Goal: Use online tool/utility: Utilize a website feature to perform a specific function

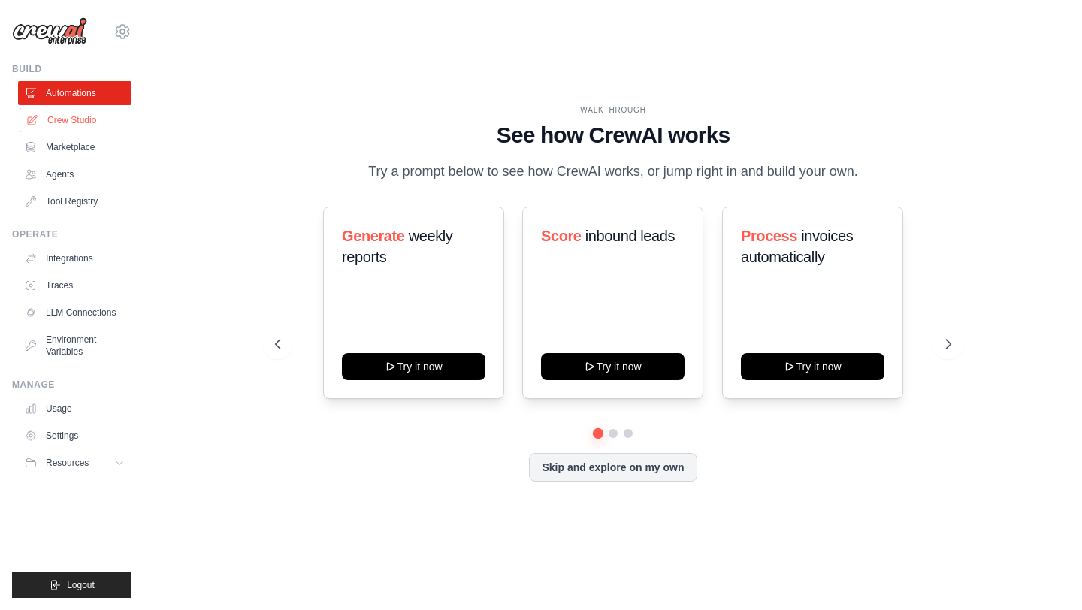
click at [59, 116] on link "Crew Studio" at bounding box center [76, 120] width 113 height 24
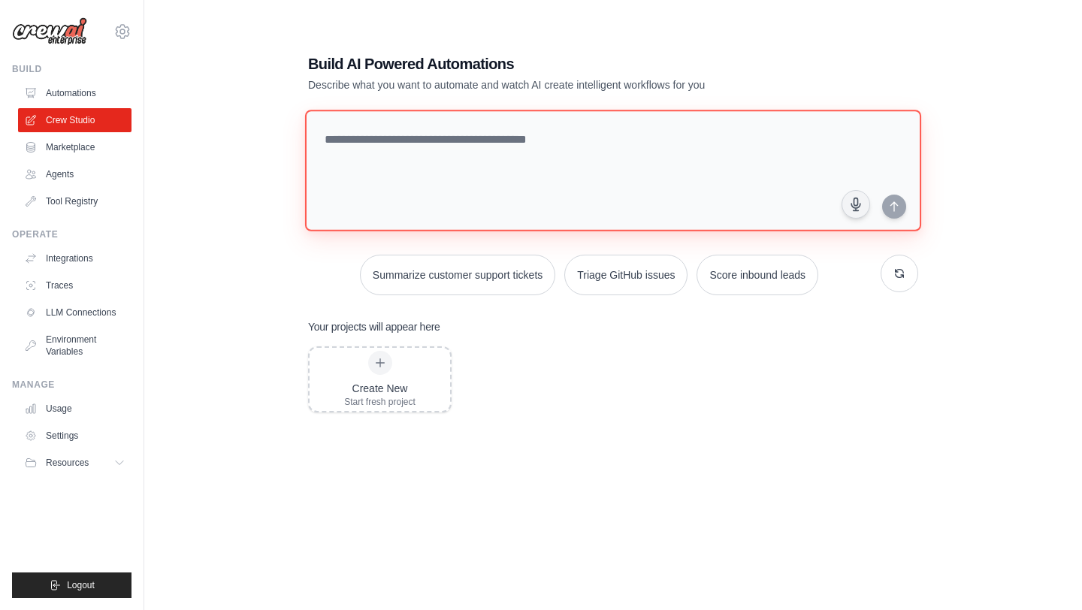
click at [486, 147] on textarea at bounding box center [613, 171] width 616 height 122
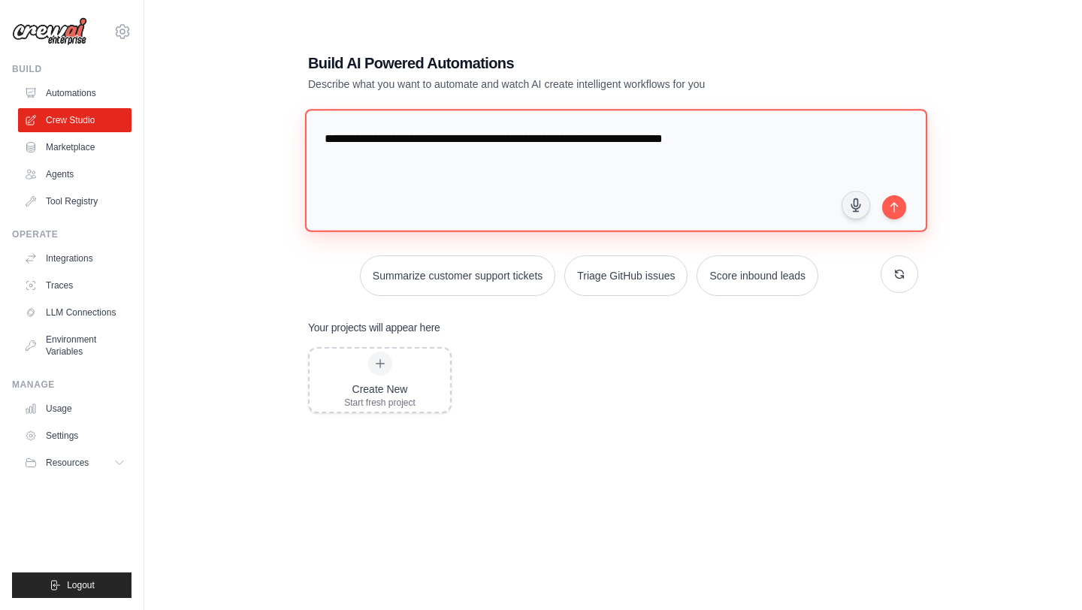
click at [564, 139] on textarea "**********" at bounding box center [616, 170] width 622 height 123
type textarea "**********"
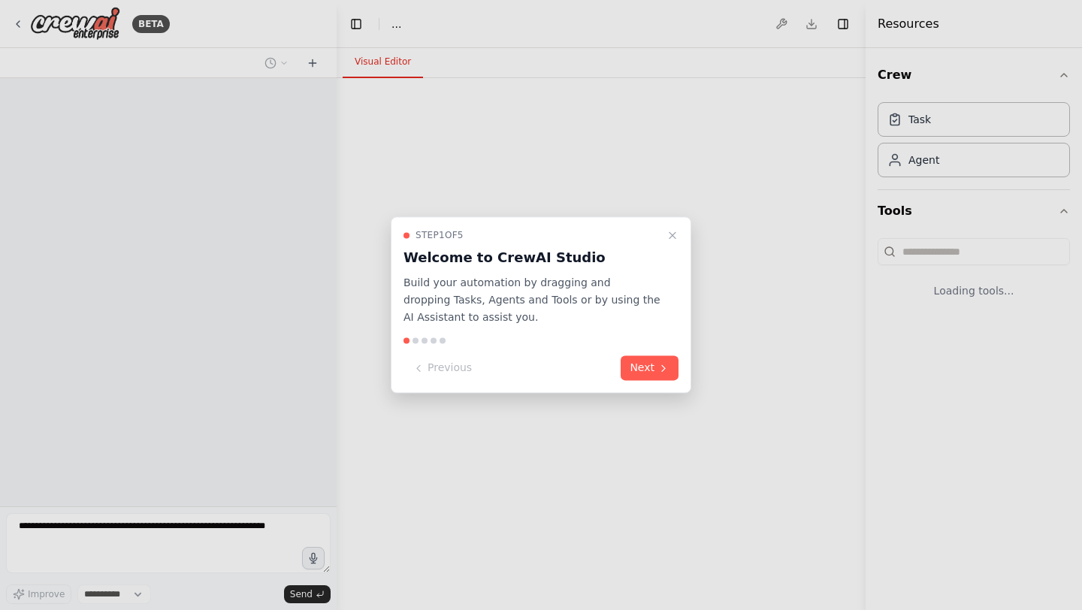
select select "****"
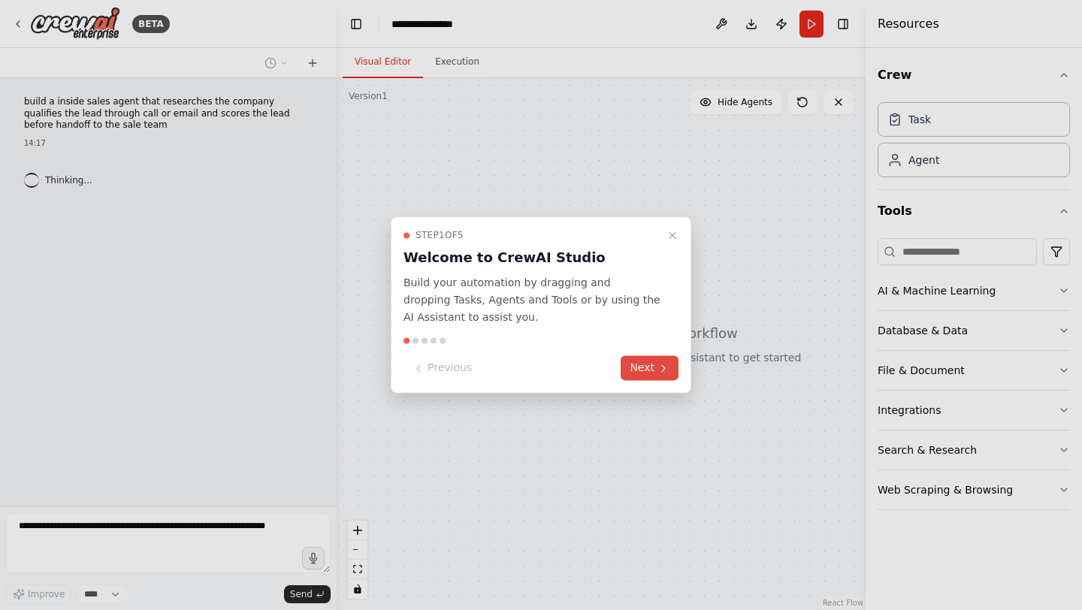
click at [643, 366] on button "Next" at bounding box center [650, 368] width 58 height 25
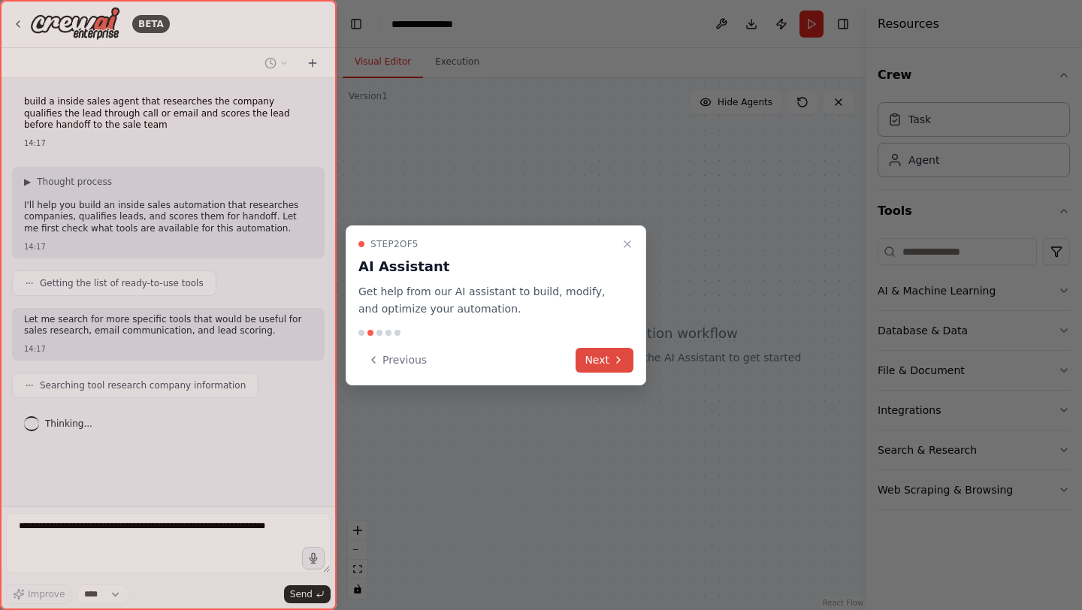
click at [609, 351] on button "Next" at bounding box center [605, 360] width 58 height 25
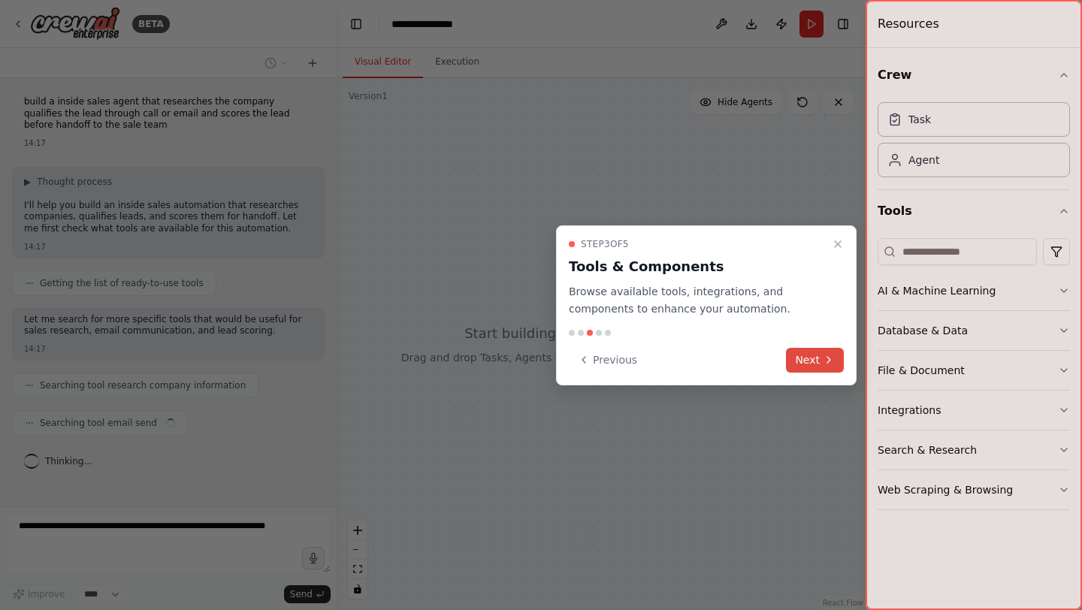
click at [804, 352] on button "Next" at bounding box center [815, 360] width 58 height 25
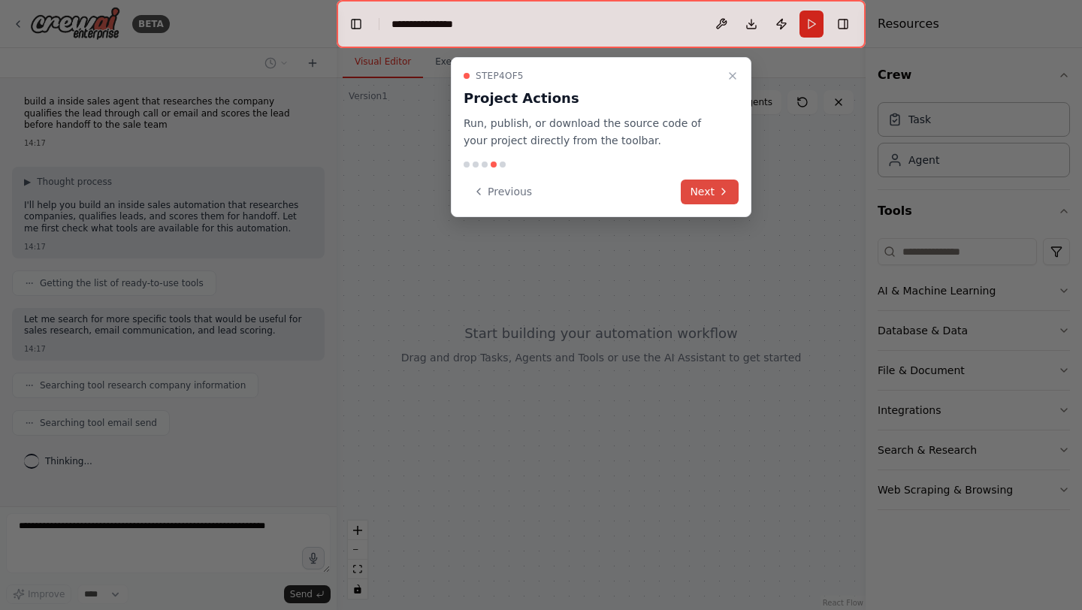
click at [706, 191] on button "Next" at bounding box center [710, 192] width 58 height 25
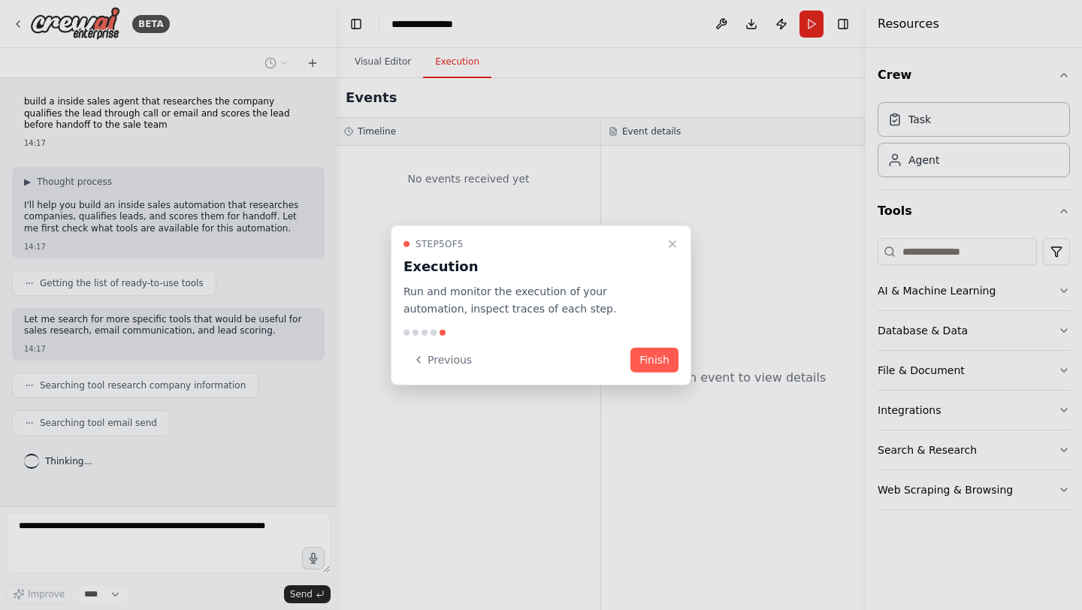
scroll to position [17, 0]
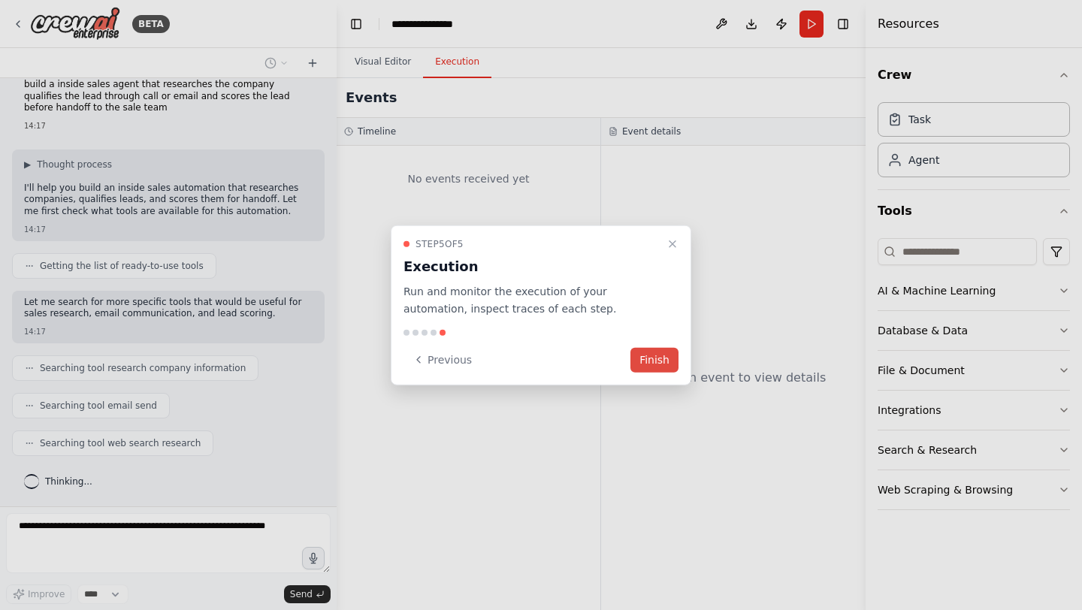
click at [668, 358] on button "Finish" at bounding box center [655, 359] width 48 height 25
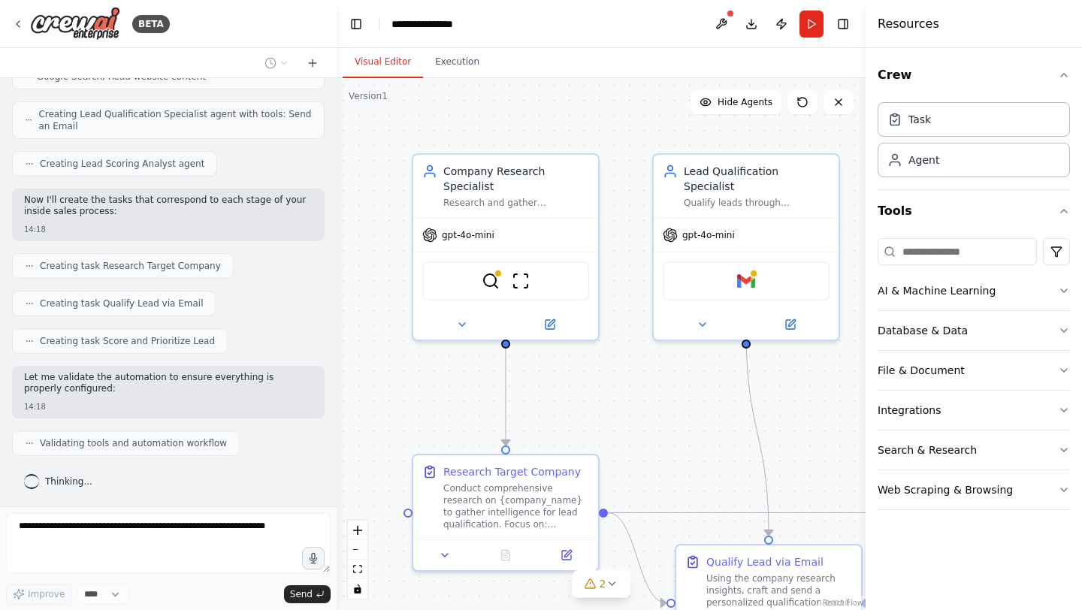
scroll to position [638, 0]
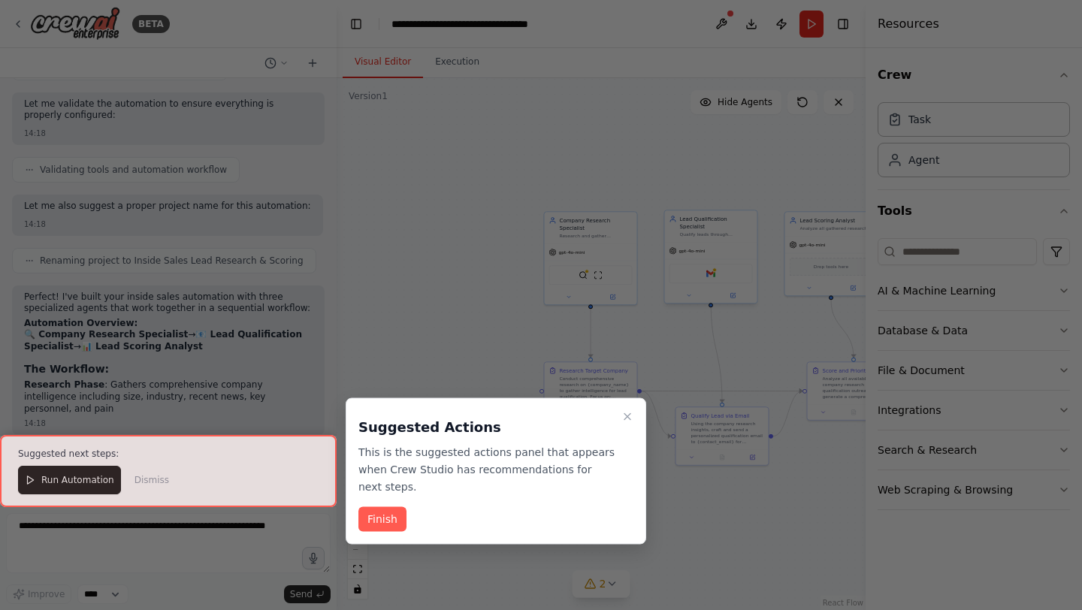
click at [676, 268] on div at bounding box center [541, 305] width 1082 height 610
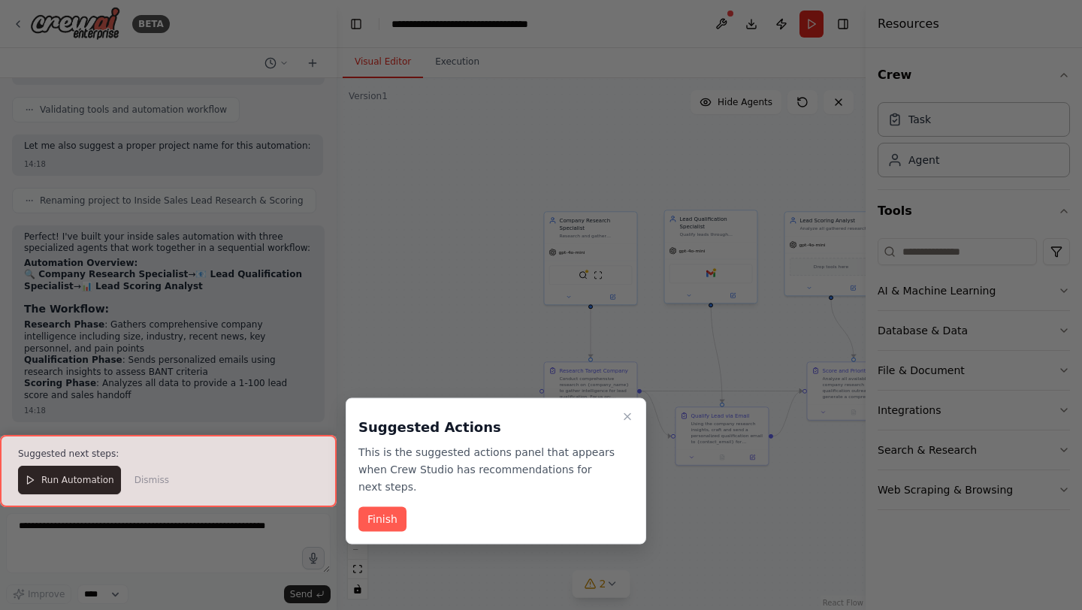
click at [676, 268] on div at bounding box center [541, 305] width 1082 height 610
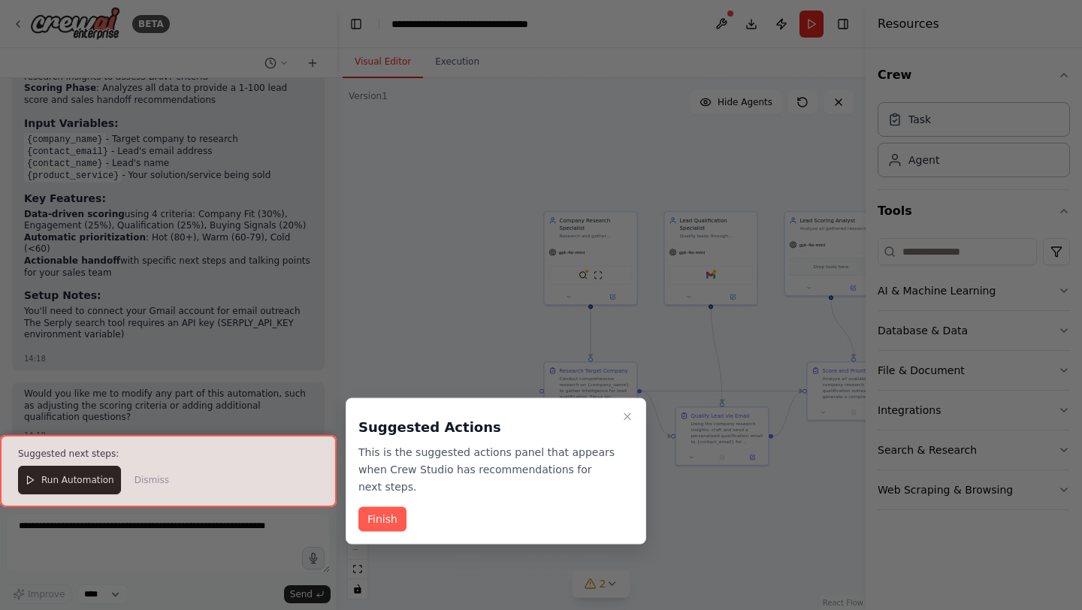
scroll to position [1201, 0]
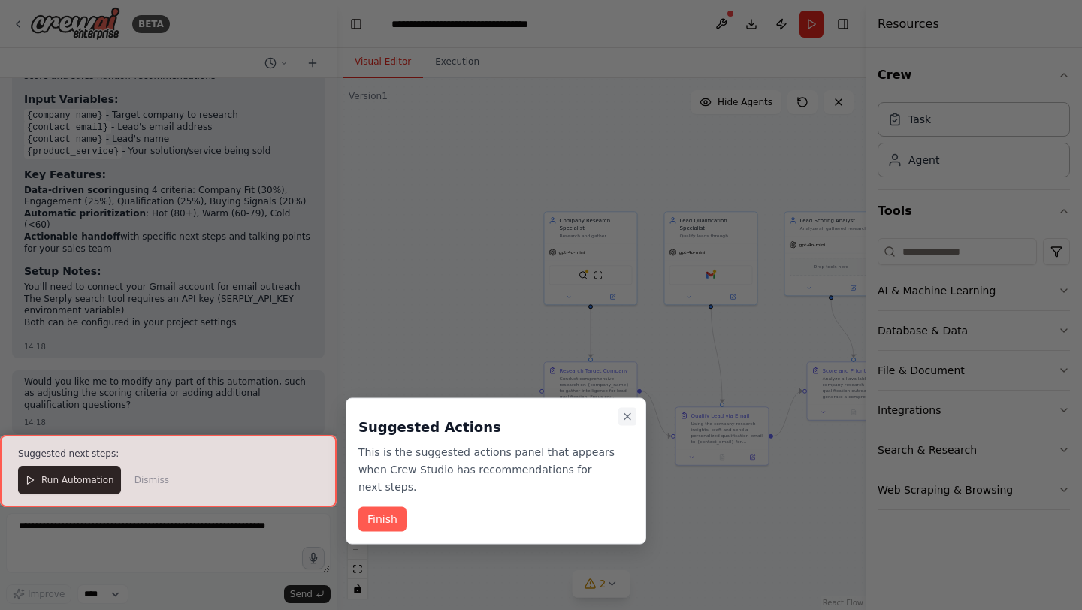
click at [634, 414] on button "Close walkthrough" at bounding box center [628, 417] width 18 height 18
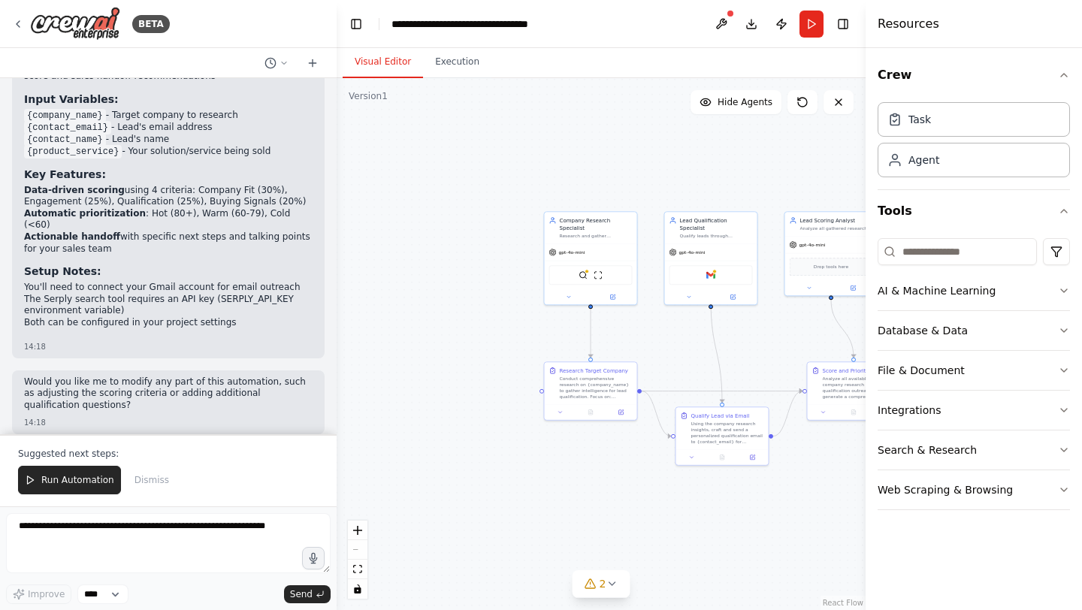
click at [634, 414] on button at bounding box center [621, 412] width 26 height 9
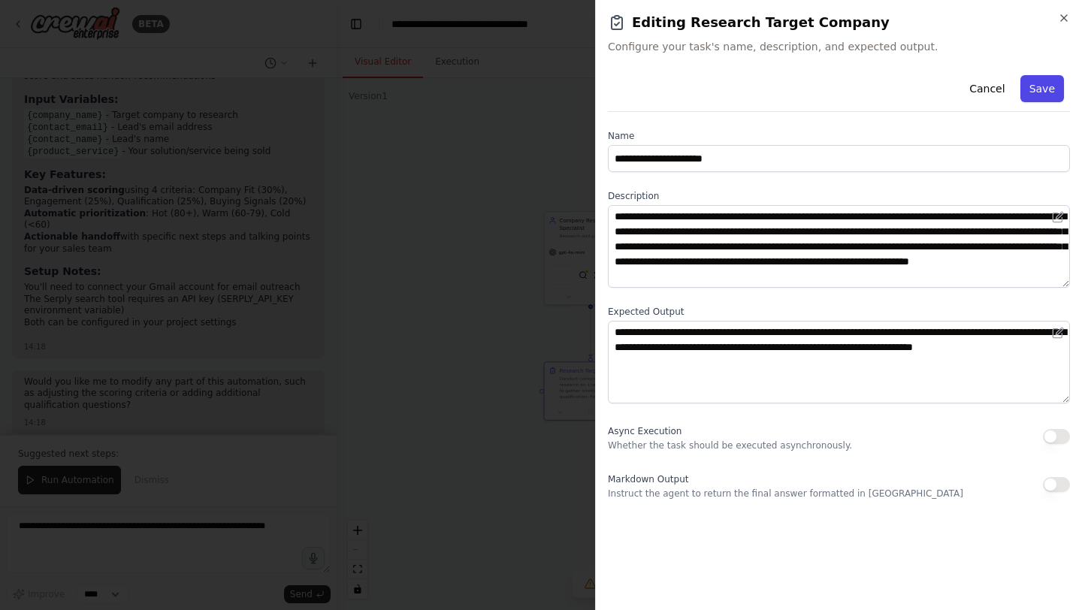
click at [1039, 87] on button "Save" at bounding box center [1043, 88] width 44 height 27
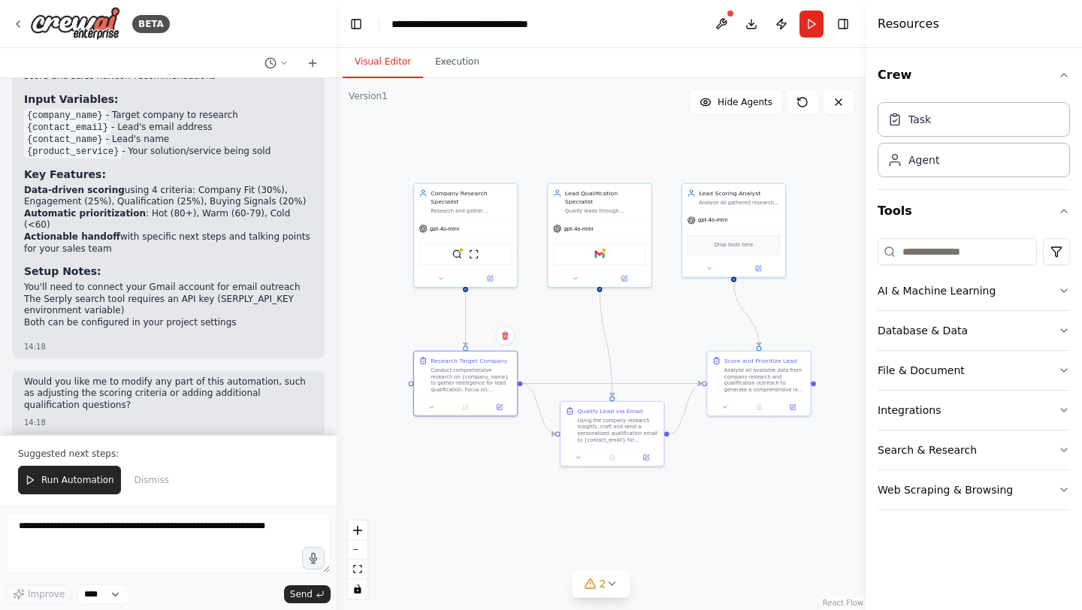
drag, startPoint x: 687, startPoint y: 193, endPoint x: 579, endPoint y: 162, distance: 111.8
click at [579, 162] on div ".deletable-edge-delete-btn { width: 20px; height: 20px; border: 0px solid #ffff…" at bounding box center [601, 344] width 529 height 532
click at [71, 473] on button "Run Automation" at bounding box center [69, 480] width 103 height 29
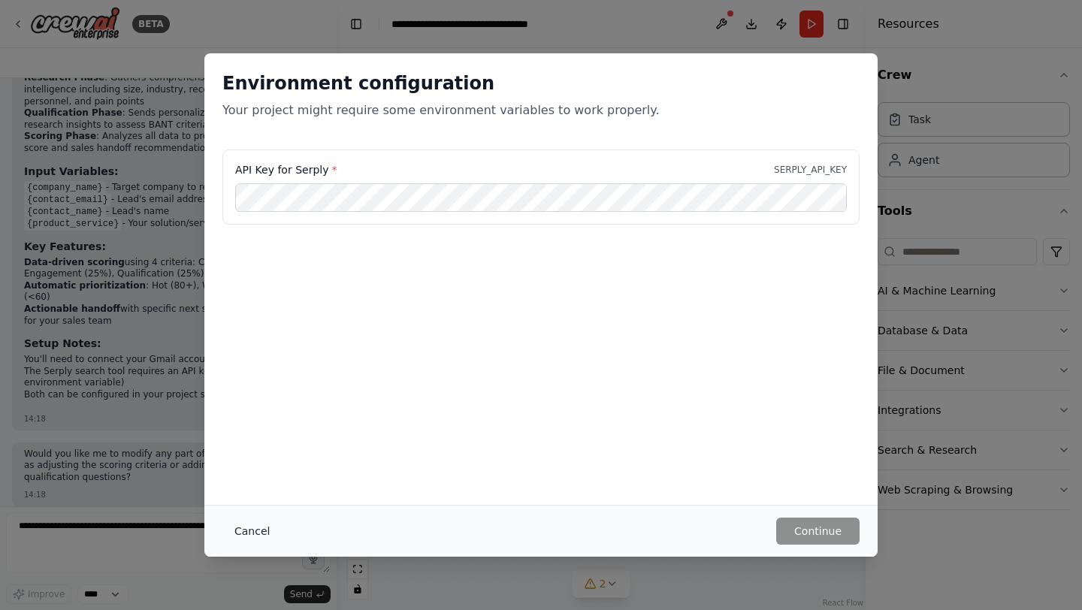
click at [243, 529] on button "Cancel" at bounding box center [251, 531] width 59 height 27
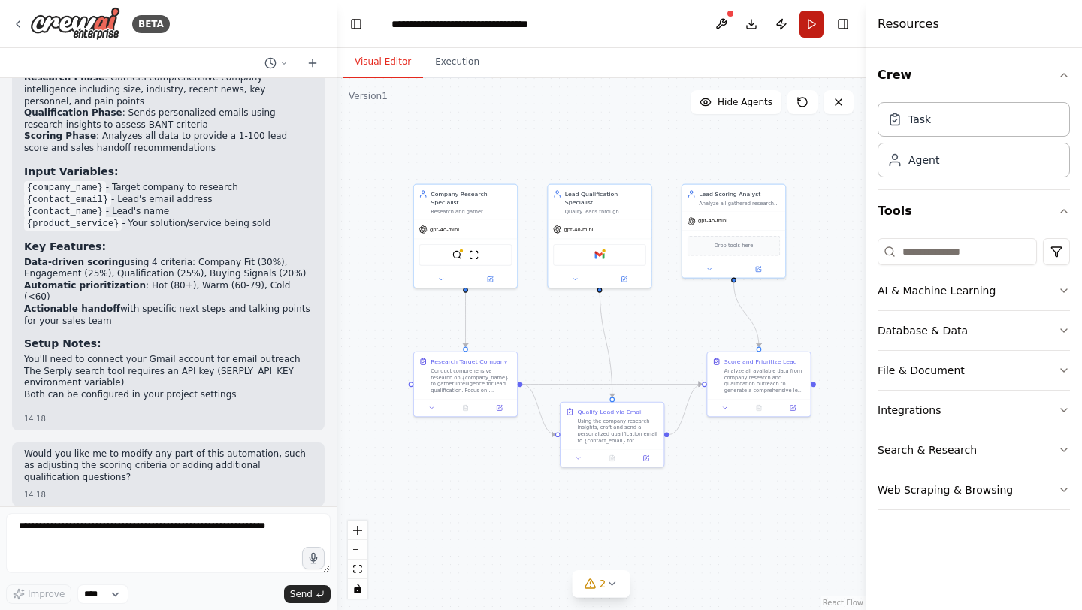
click at [812, 29] on button "Run" at bounding box center [812, 24] width 24 height 27
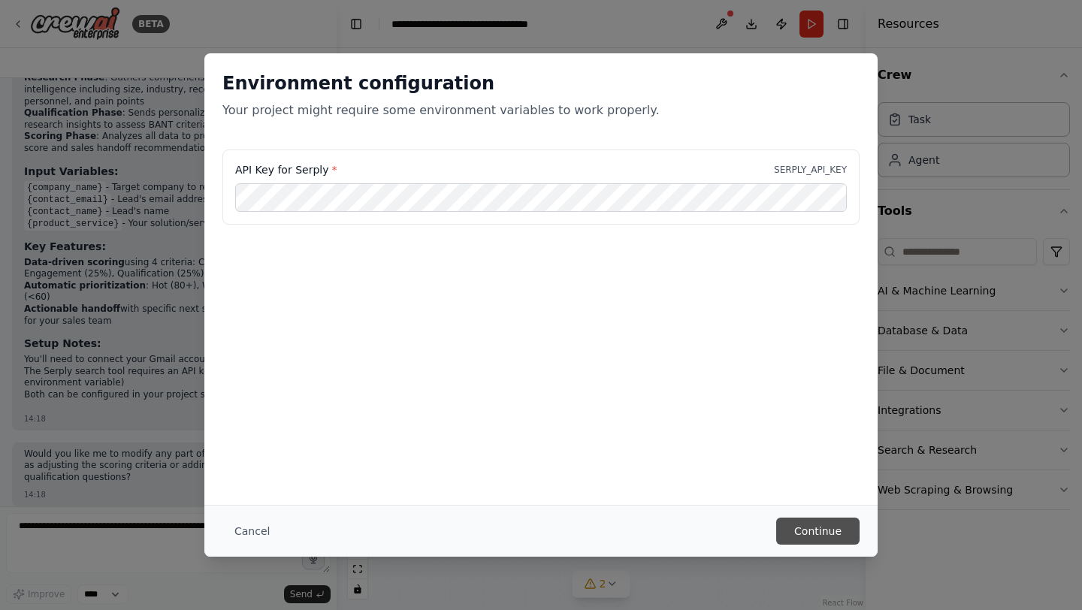
click at [799, 529] on button "Continue" at bounding box center [817, 531] width 83 height 27
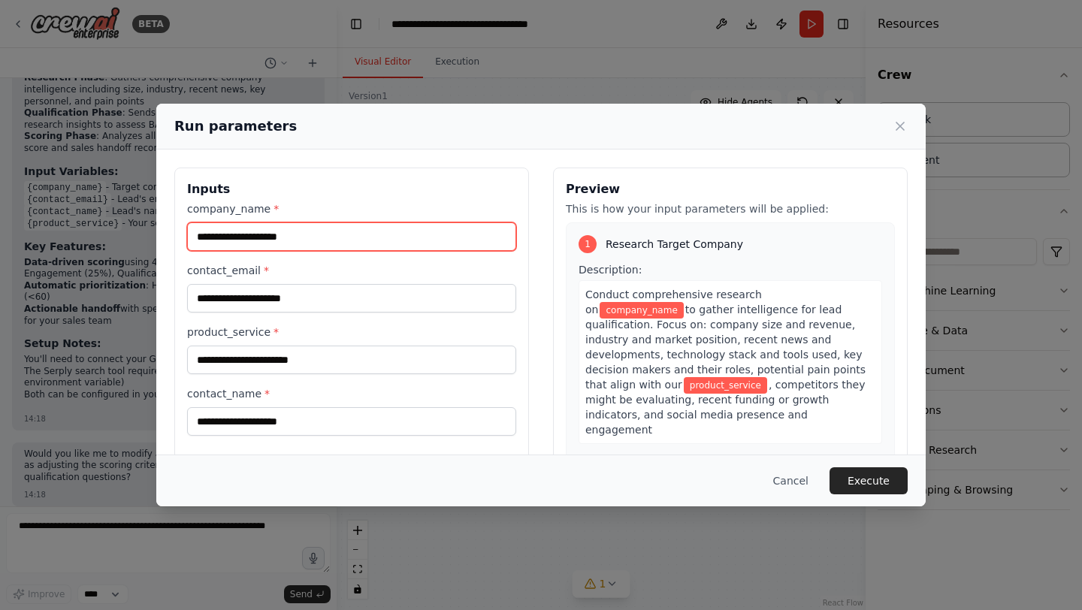
click at [374, 231] on input "company_name *" at bounding box center [351, 236] width 329 height 29
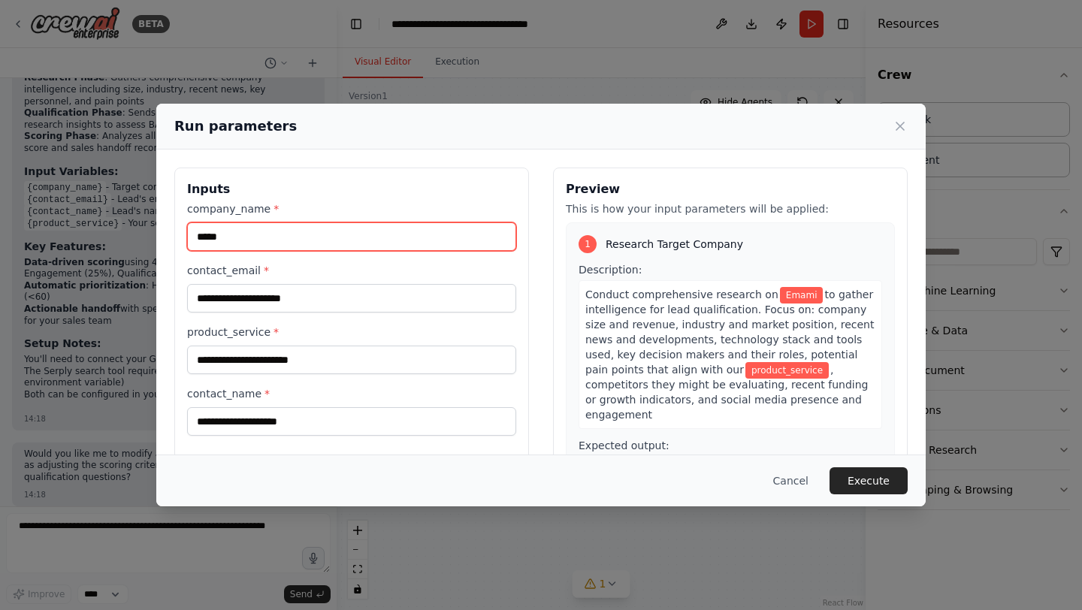
type input "*****"
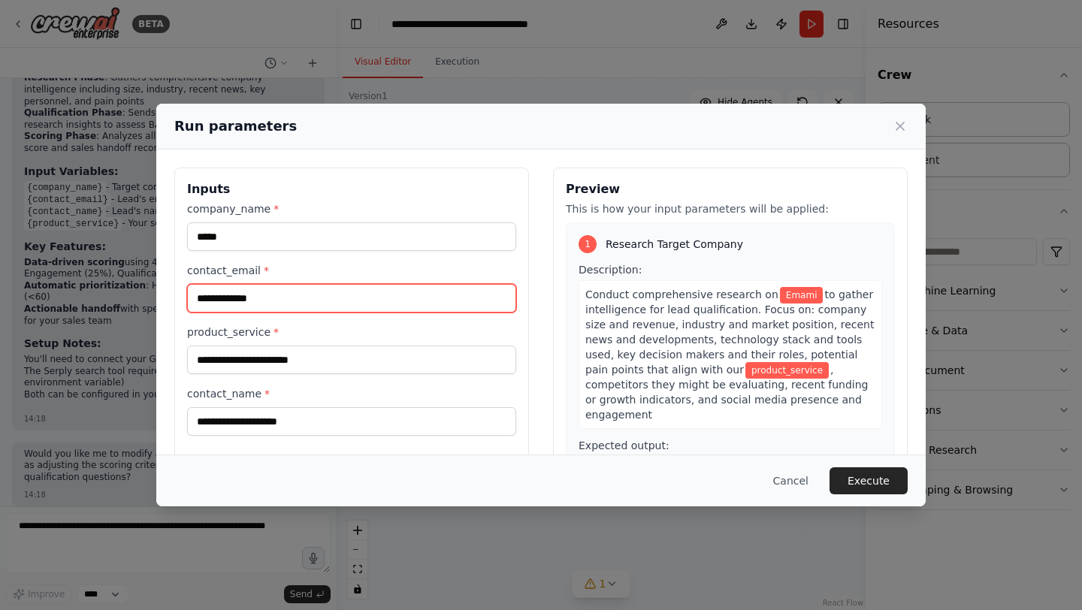
type input "**********"
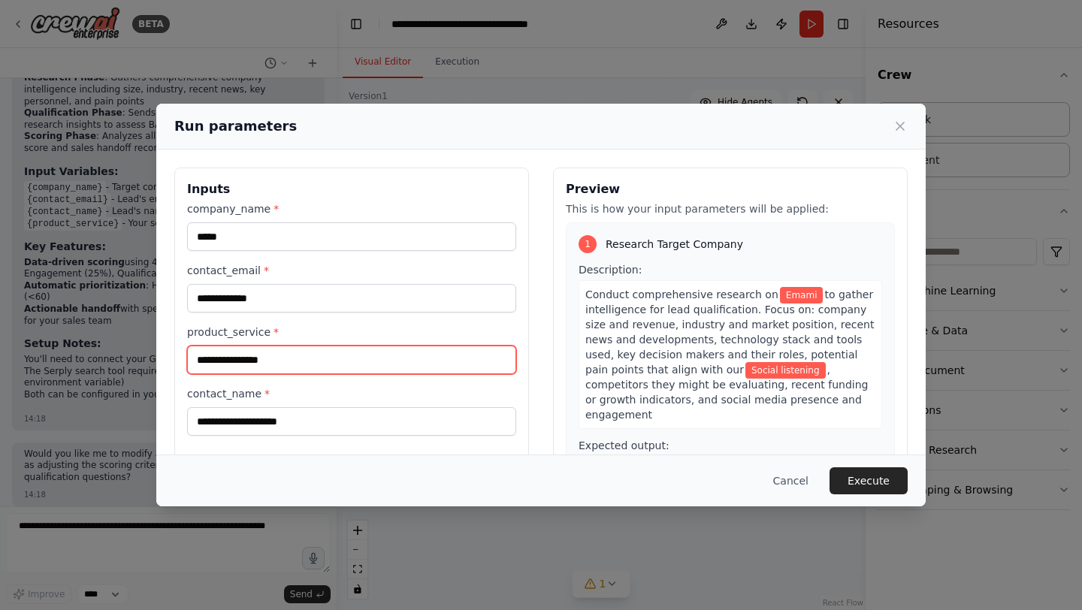
type input "**********"
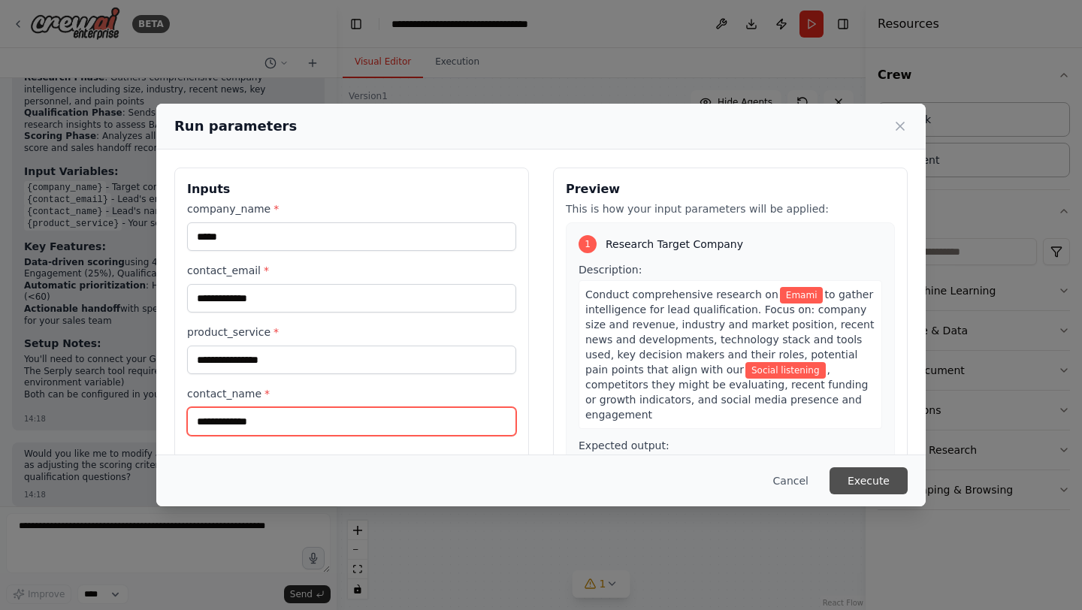
type input "**********"
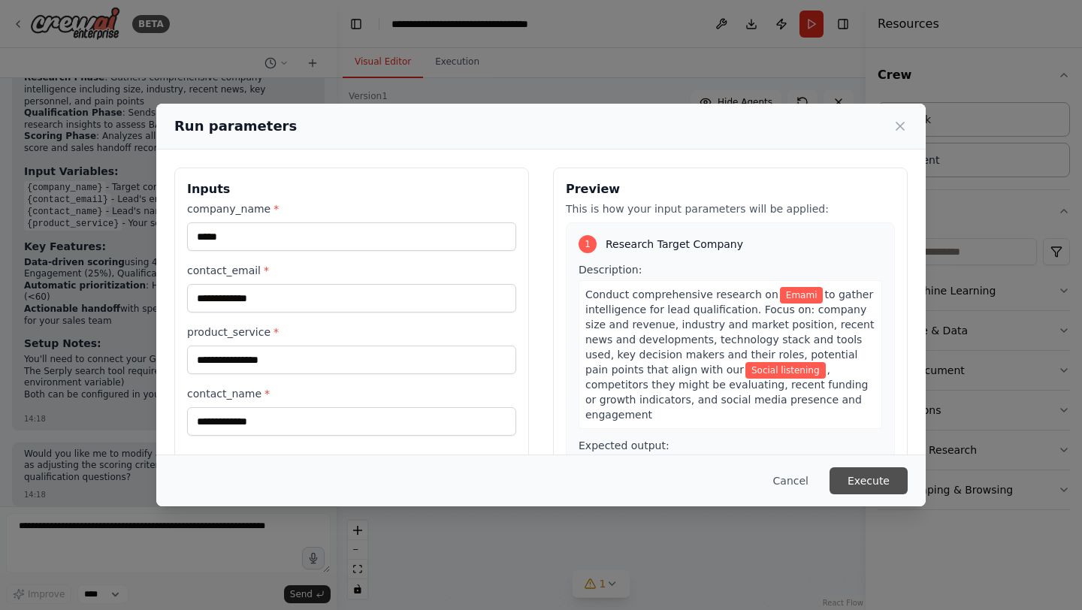
click at [886, 483] on button "Execute" at bounding box center [869, 480] width 78 height 27
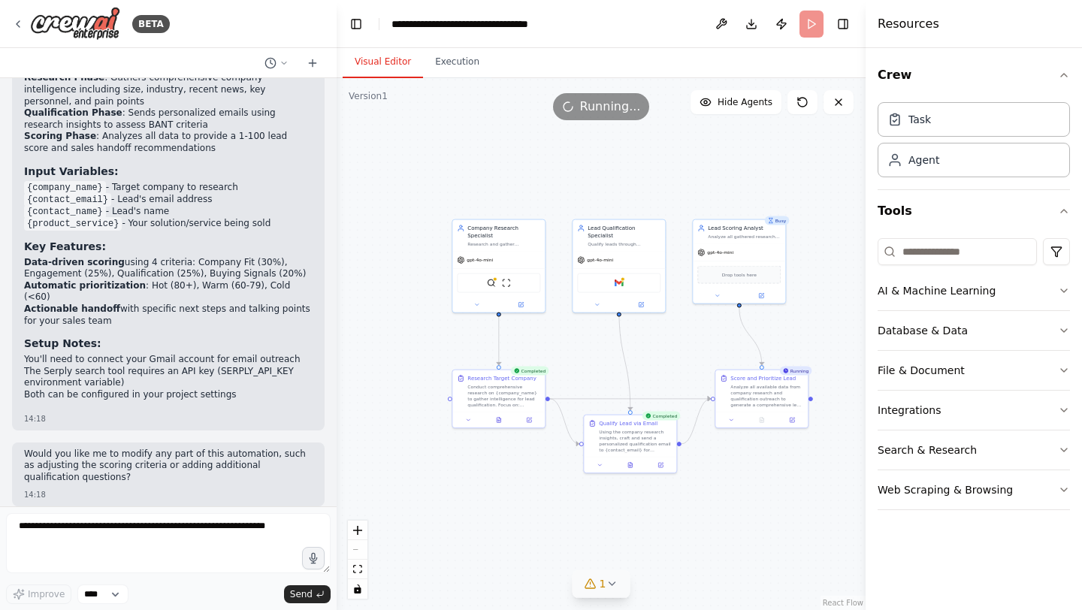
click at [616, 590] on button "1" at bounding box center [602, 584] width 58 height 28
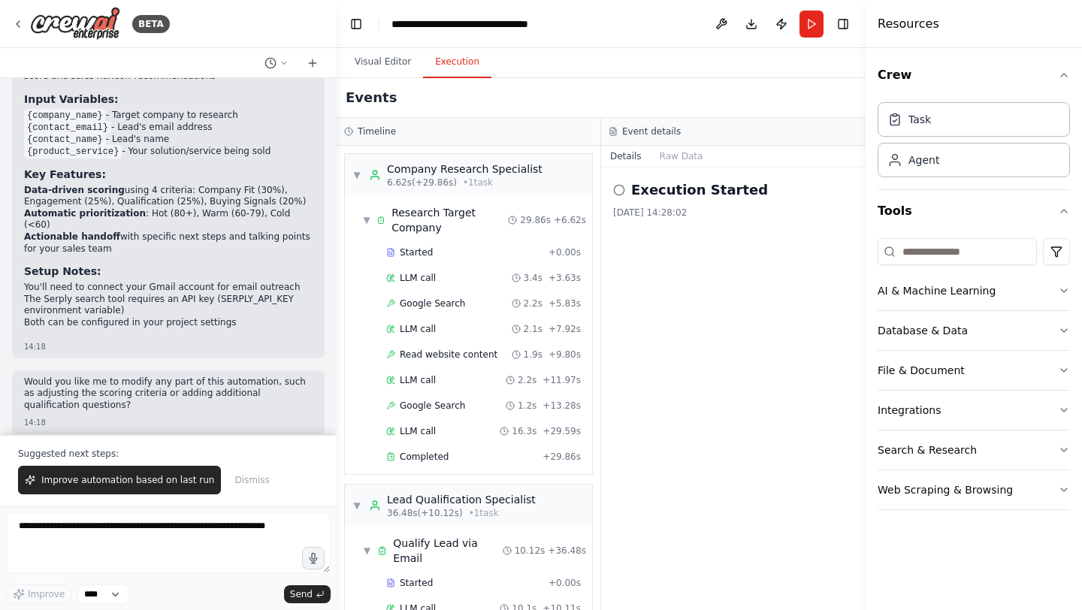
click at [461, 62] on button "Execution" at bounding box center [457, 63] width 68 height 32
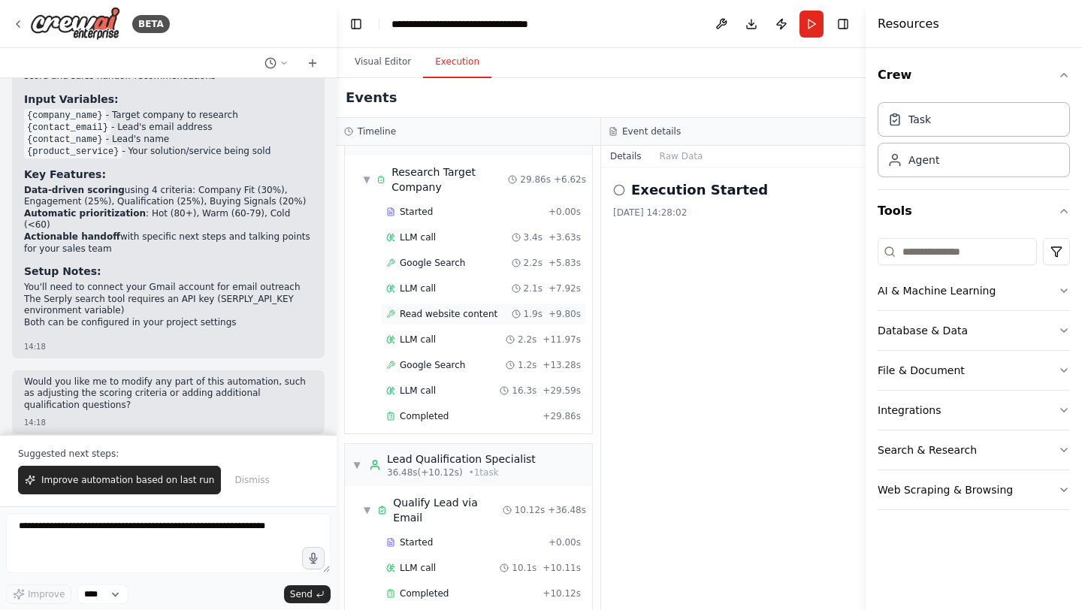
scroll to position [41, 0]
click at [429, 238] on span "LLM call" at bounding box center [418, 237] width 36 height 12
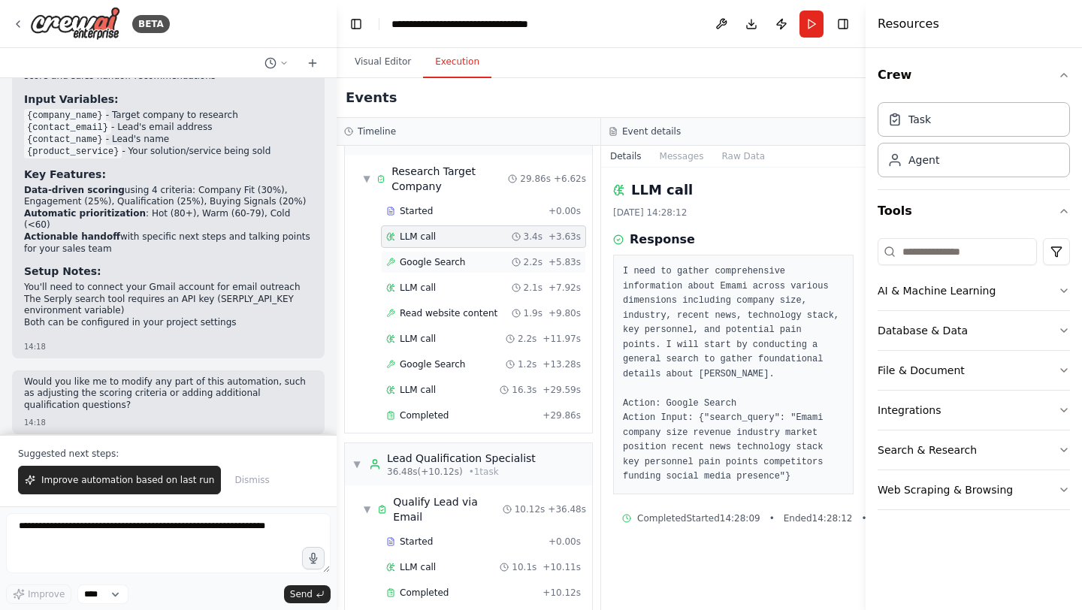
click at [429, 257] on span "Google Search" at bounding box center [432, 262] width 65 height 12
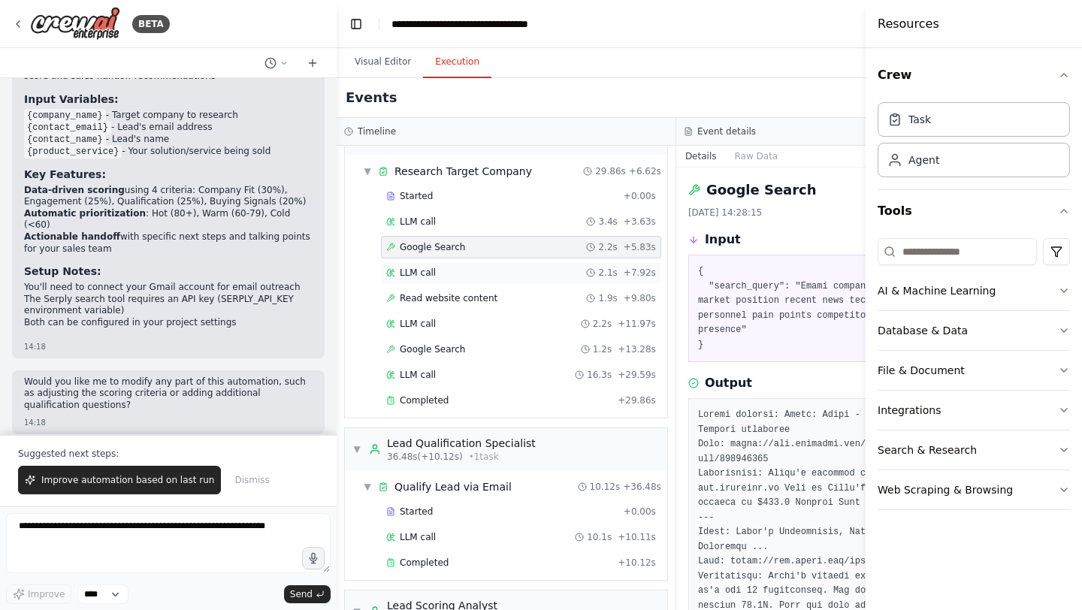
click at [452, 277] on div "LLM call 2.1s + 7.92s" at bounding box center [521, 273] width 270 height 12
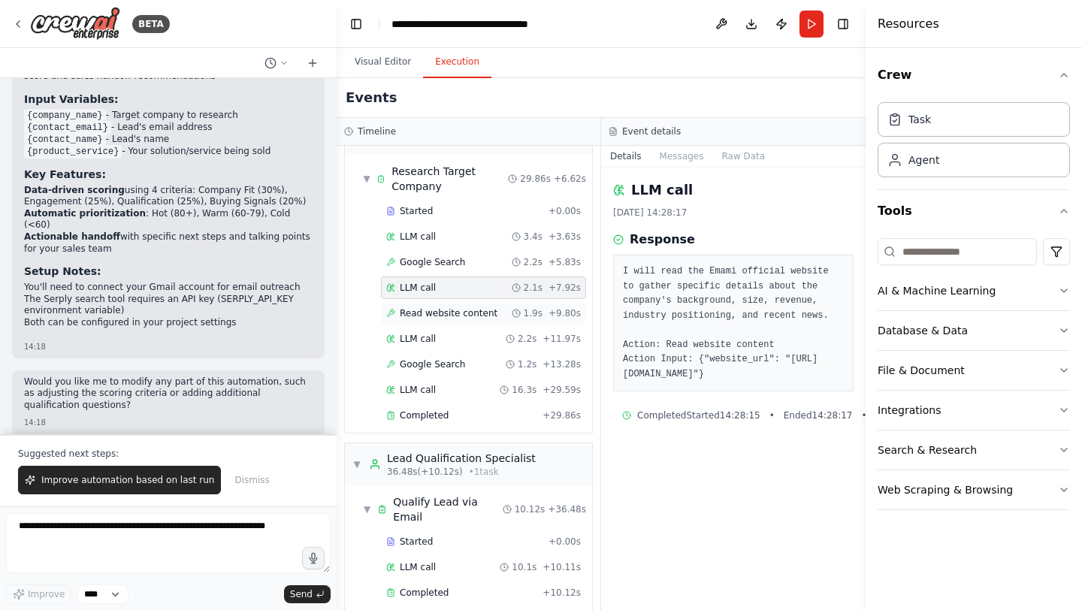
click at [454, 307] on div "Read website content 1.9s + 9.80s" at bounding box center [483, 313] width 205 height 23
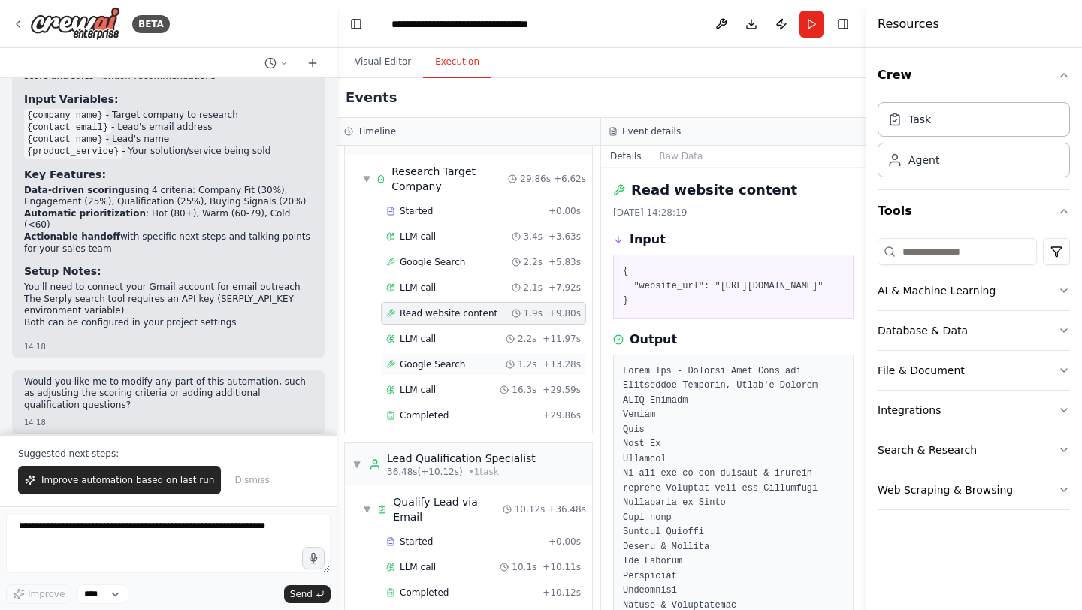
click at [459, 356] on div "Google Search 1.2s + 13.28s" at bounding box center [483, 364] width 205 height 23
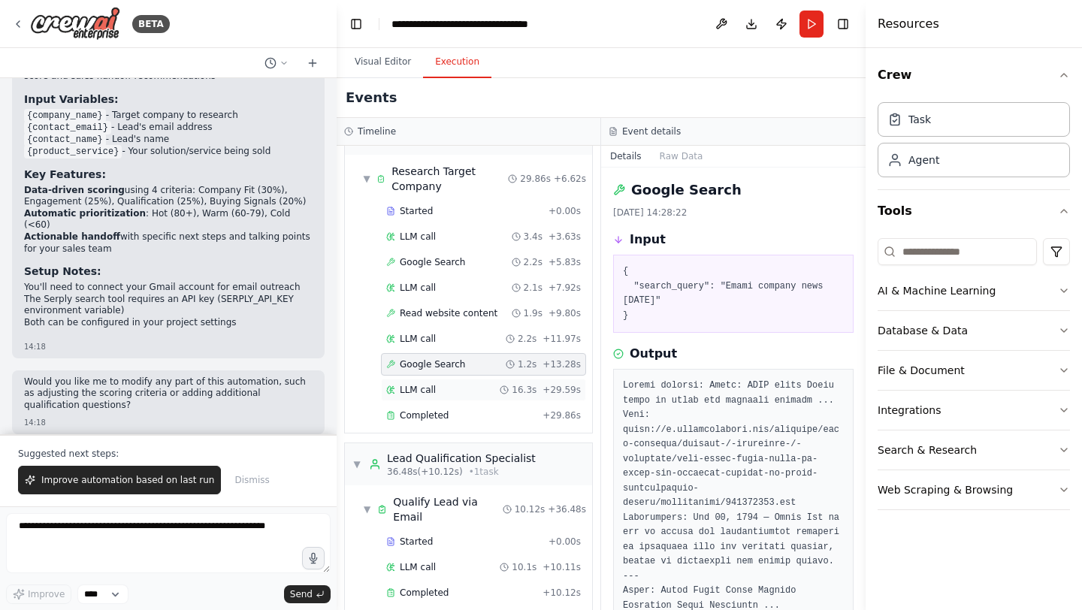
click at [458, 389] on div "LLM call 16.3s + 29.59s" at bounding box center [483, 390] width 195 height 12
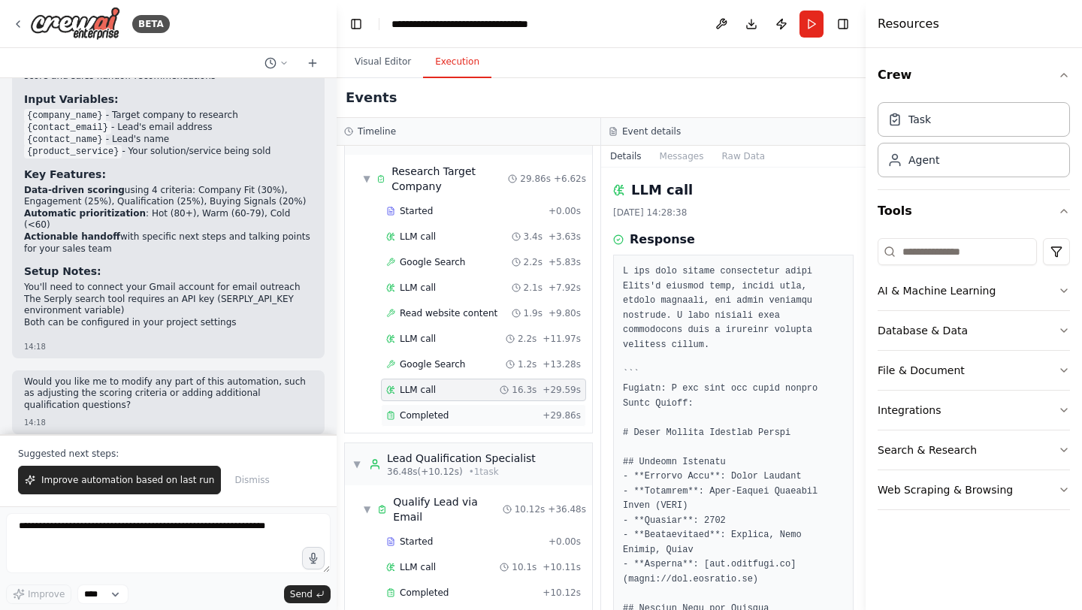
click at [458, 425] on div "Completed + 29.86s" at bounding box center [483, 415] width 205 height 23
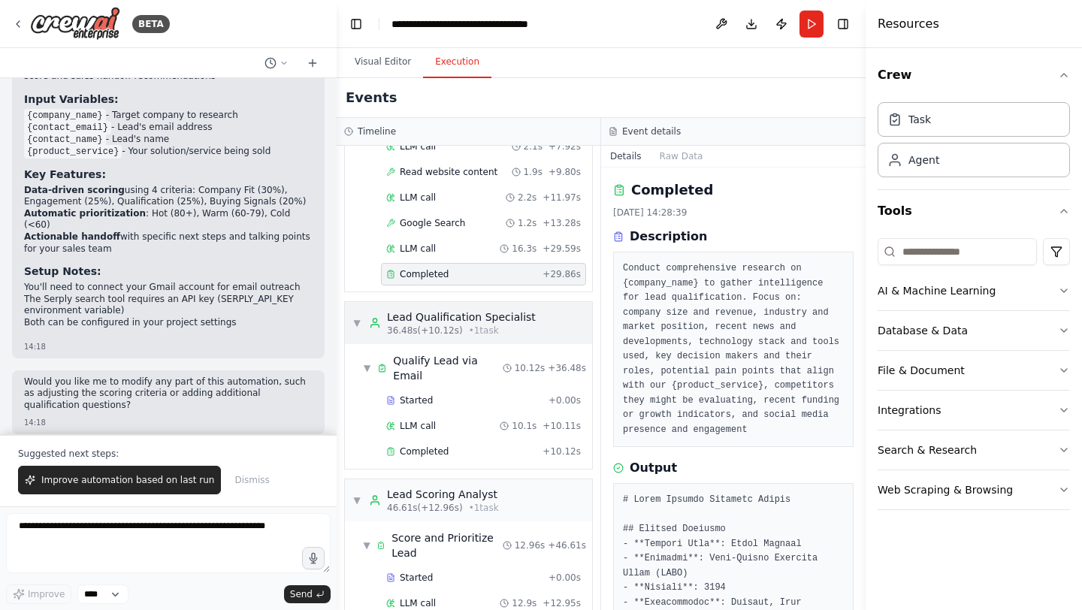
scroll to position [207, 0]
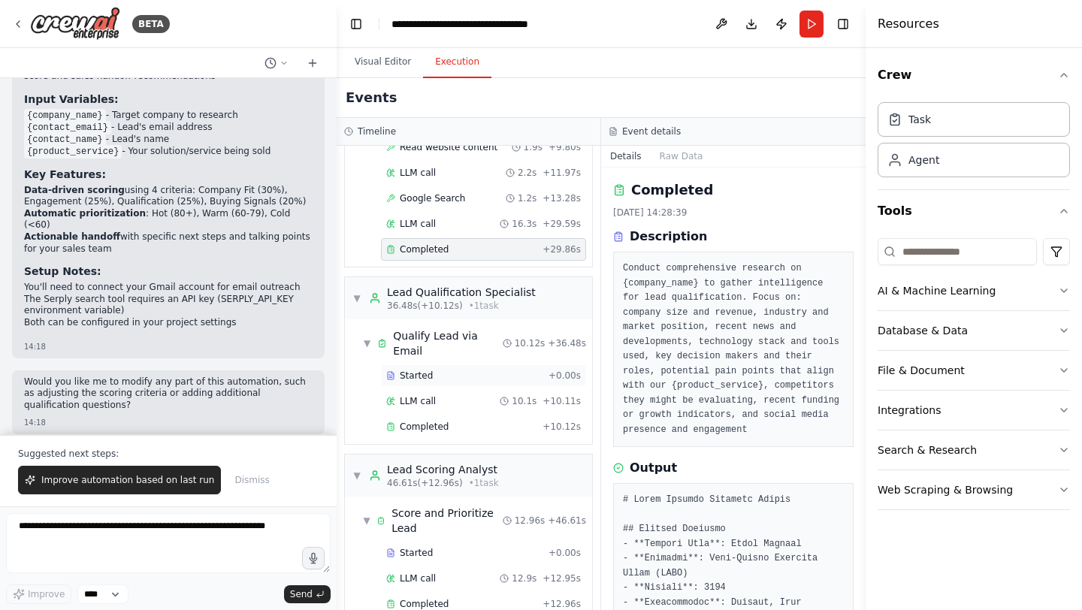
click at [454, 370] on div "Started + 0.00s" at bounding box center [483, 375] width 205 height 23
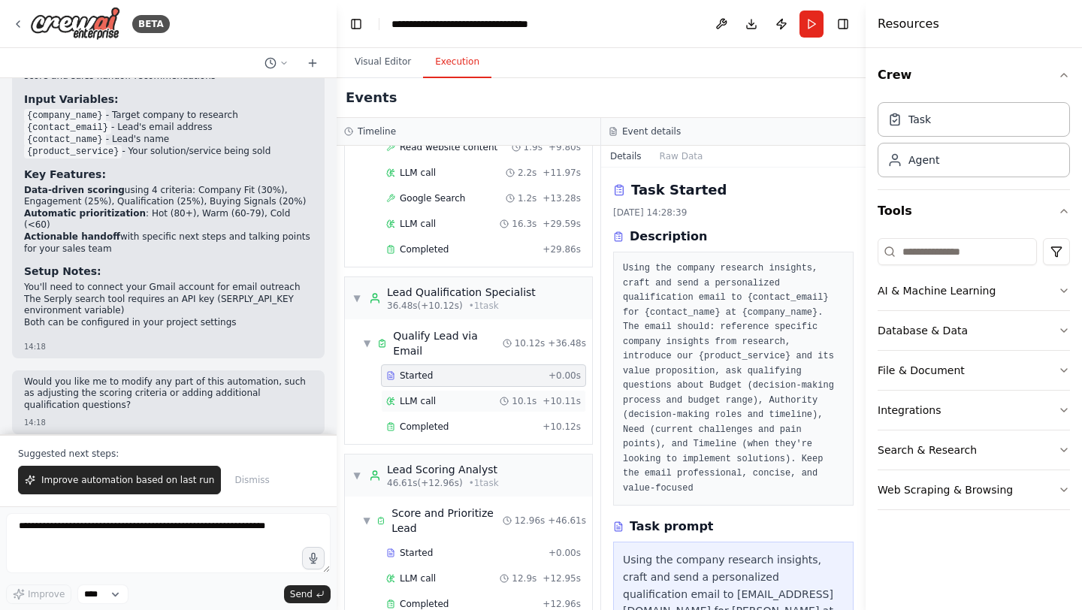
click at [455, 395] on div "LLM call 10.1s + 10.11s" at bounding box center [483, 401] width 195 height 12
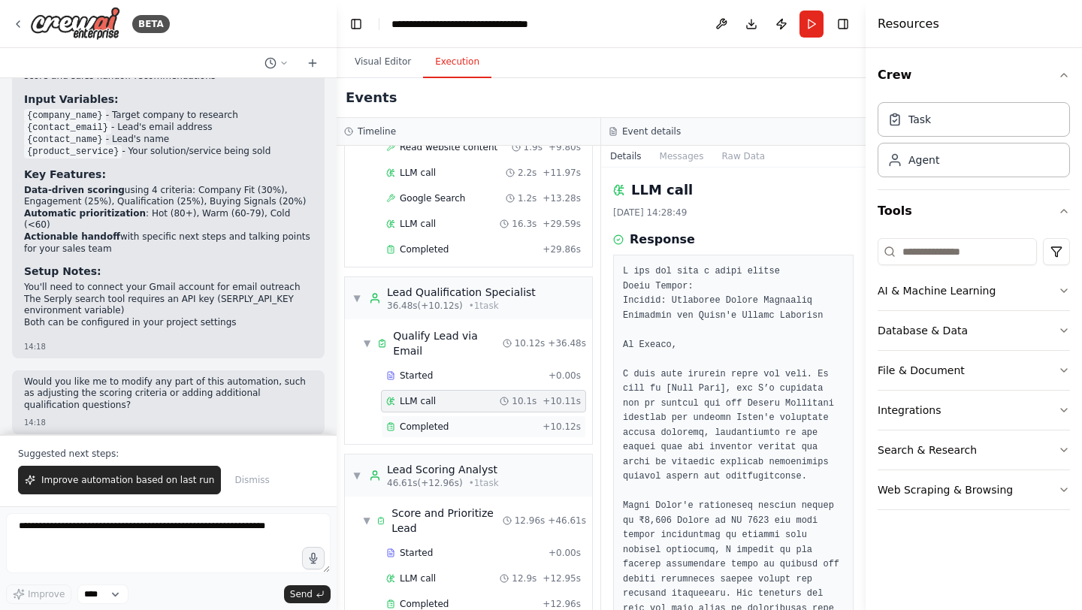
click at [458, 421] on div "Completed" at bounding box center [461, 427] width 150 height 12
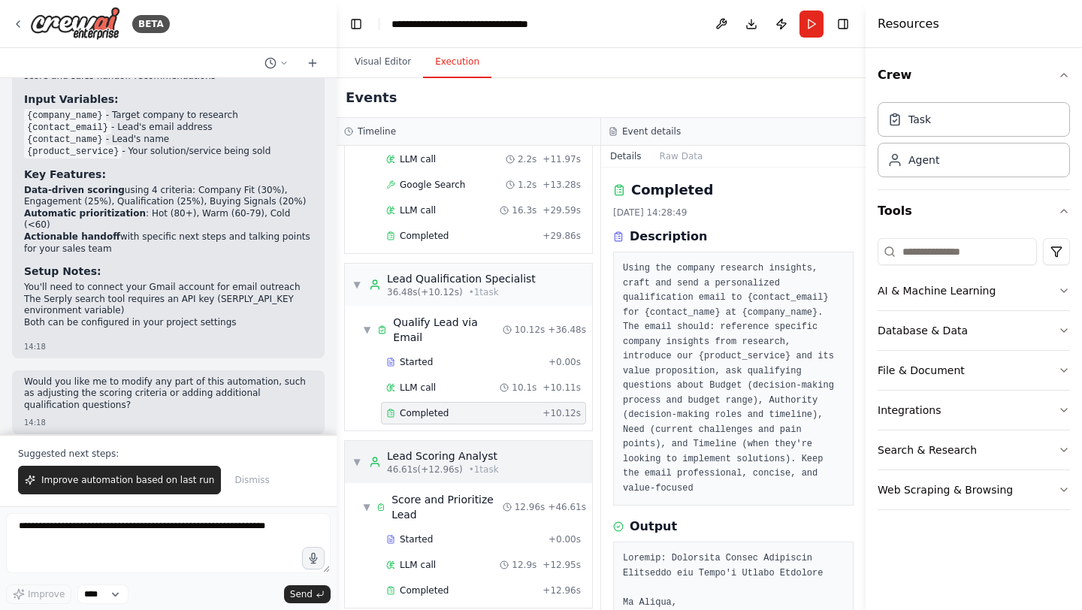
scroll to position [220, 0]
click at [453, 529] on div "Started + 0.00s" at bounding box center [483, 540] width 205 height 23
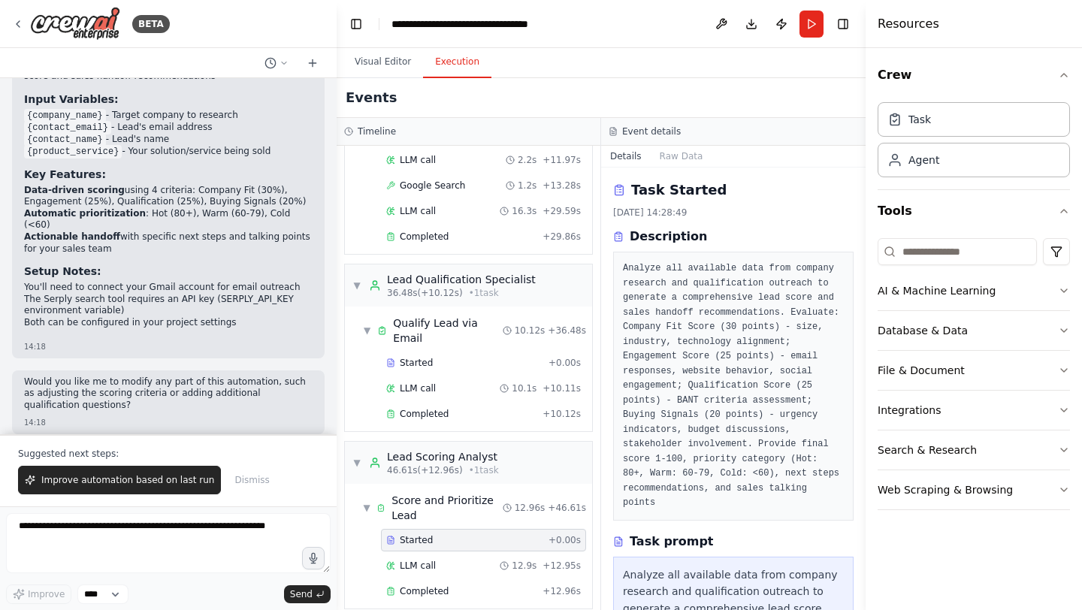
click at [453, 538] on div "Started + 0.00s LLM call 12.9s + 12.95s Completed + 12.96s" at bounding box center [474, 567] width 235 height 77
click at [453, 560] on div "LLM call 12.9s + 12.95s" at bounding box center [483, 566] width 195 height 12
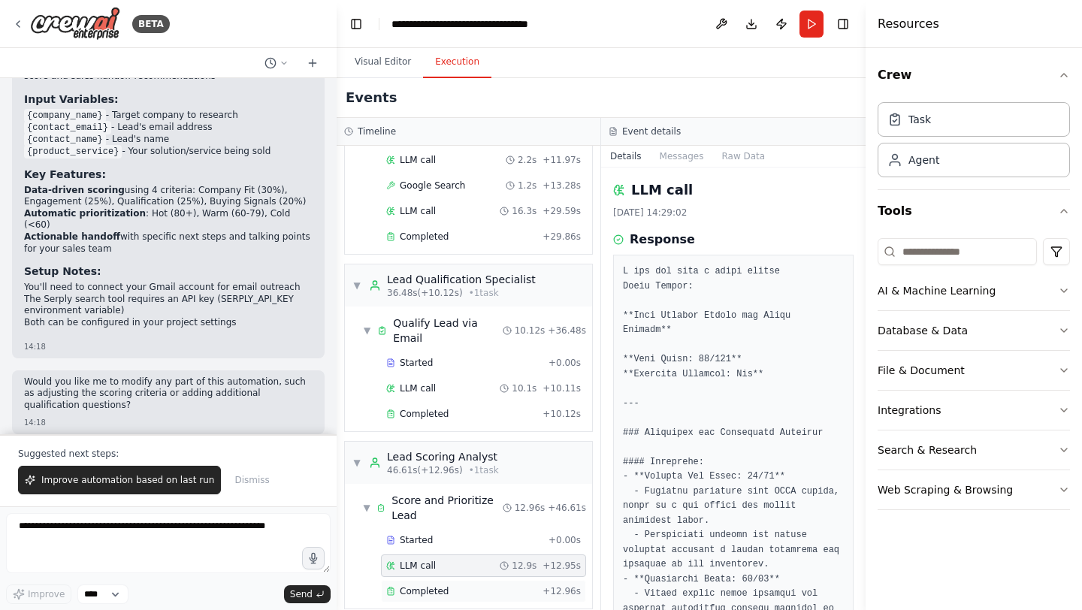
click at [455, 585] on div "Completed" at bounding box center [461, 591] width 150 height 12
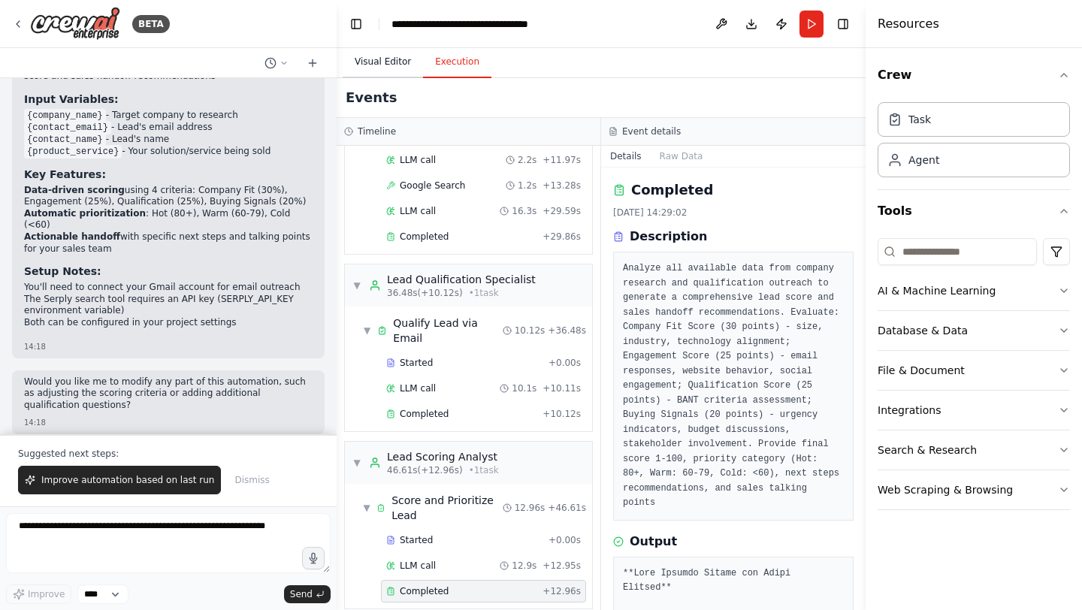
click at [382, 57] on button "Visual Editor" at bounding box center [383, 63] width 80 height 32
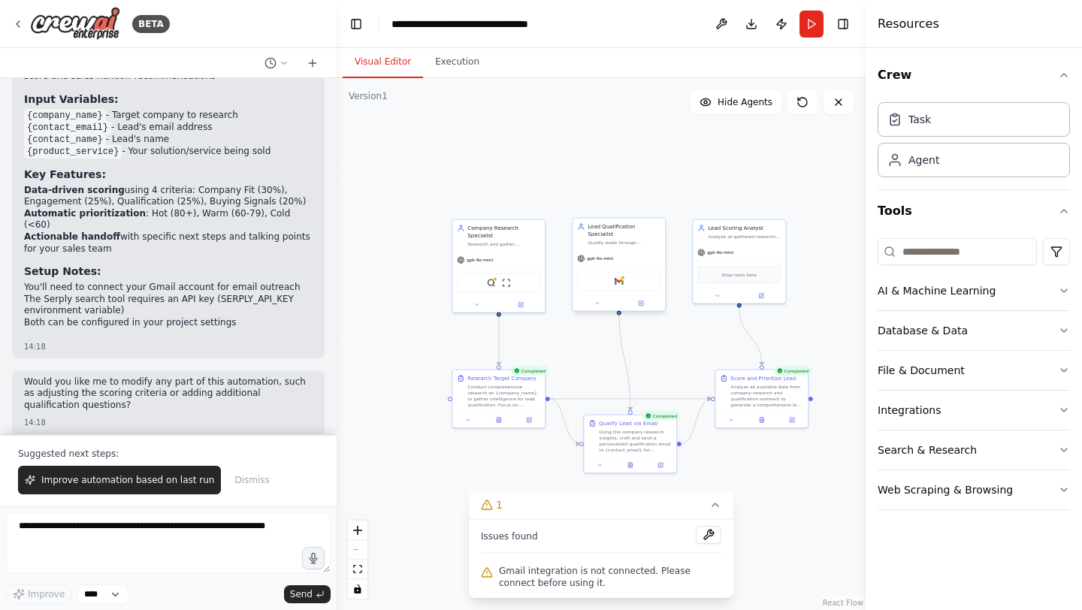
click at [651, 273] on div "Gmail" at bounding box center [618, 282] width 83 height 20
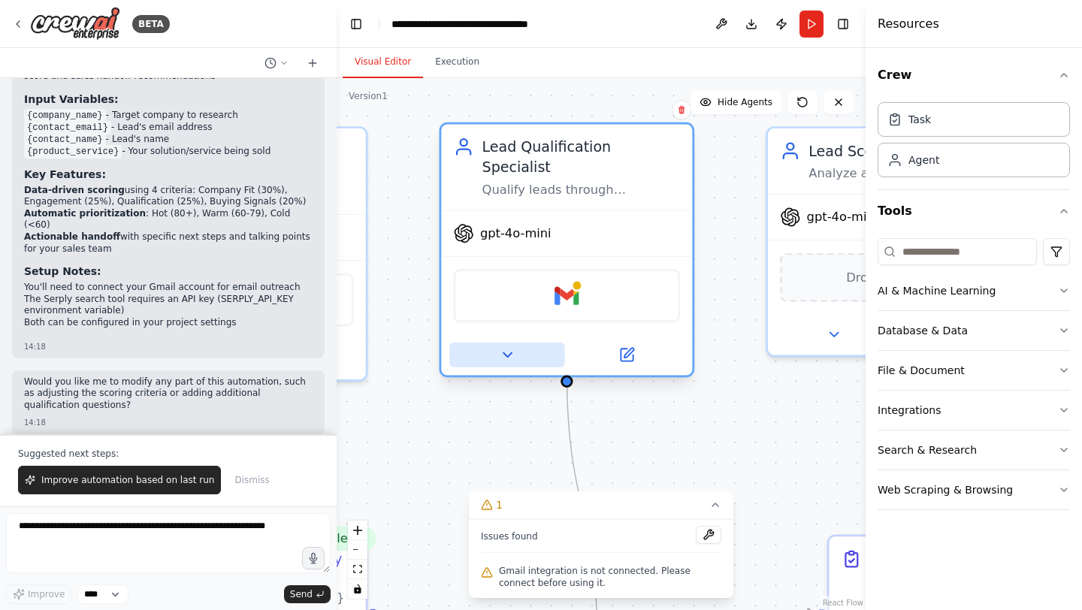
click at [509, 347] on icon at bounding box center [507, 355] width 17 height 17
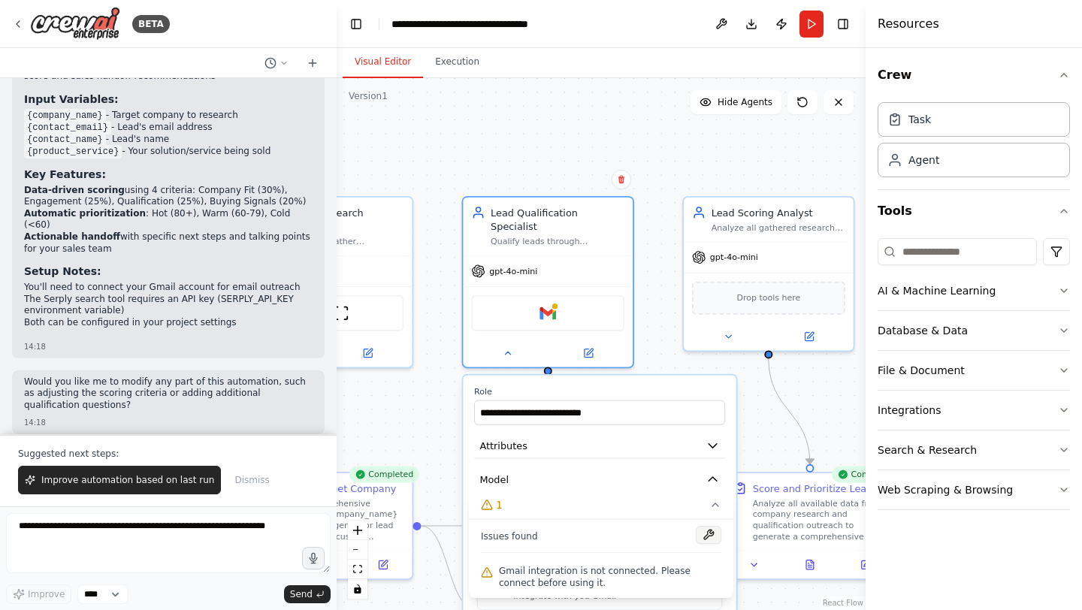
click at [706, 537] on button at bounding box center [709, 535] width 26 height 18
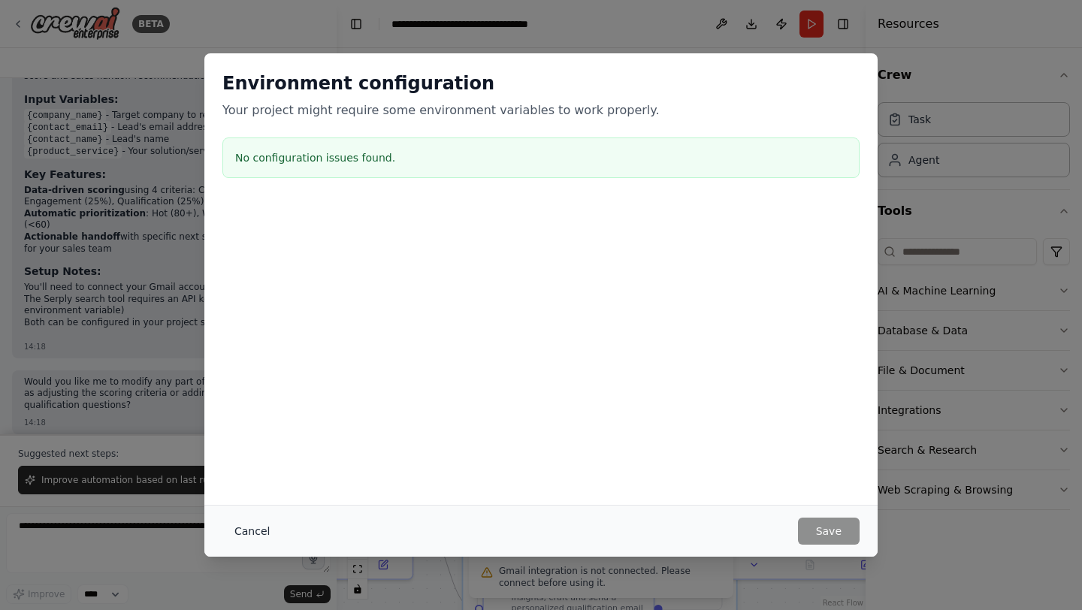
click at [250, 538] on button "Cancel" at bounding box center [251, 531] width 59 height 27
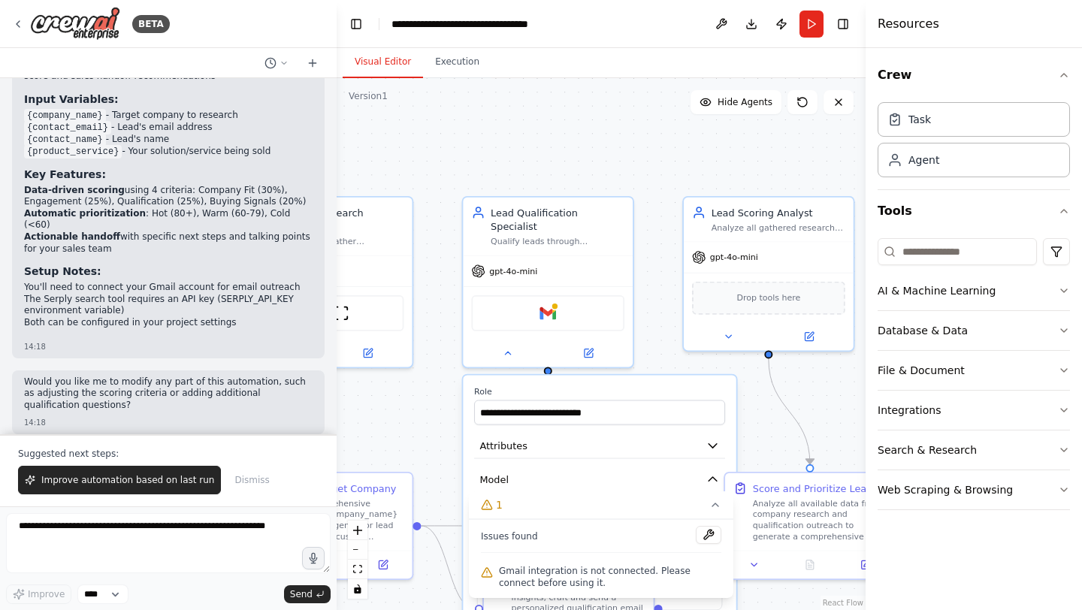
click at [440, 404] on div ".deletable-edge-delete-btn { width: 20px; height: 20px; border: 0px solid #ffff…" at bounding box center [601, 344] width 529 height 532
click at [451, 459] on div ".deletable-edge-delete-btn { width: 20px; height: 20px; border: 0px solid #ffff…" at bounding box center [601, 344] width 529 height 532
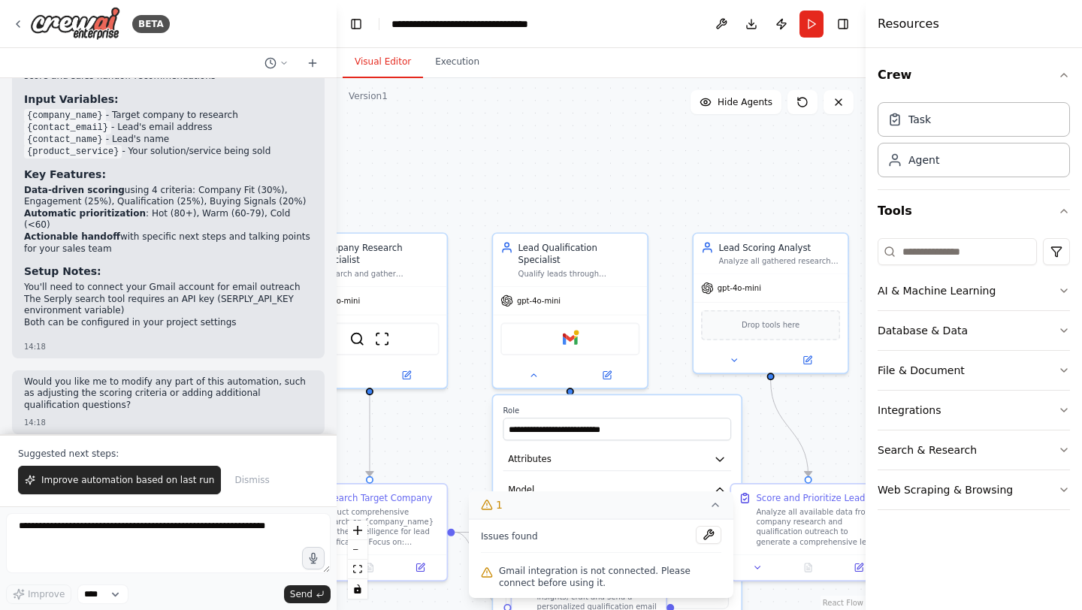
click at [715, 508] on icon at bounding box center [715, 505] width 12 height 12
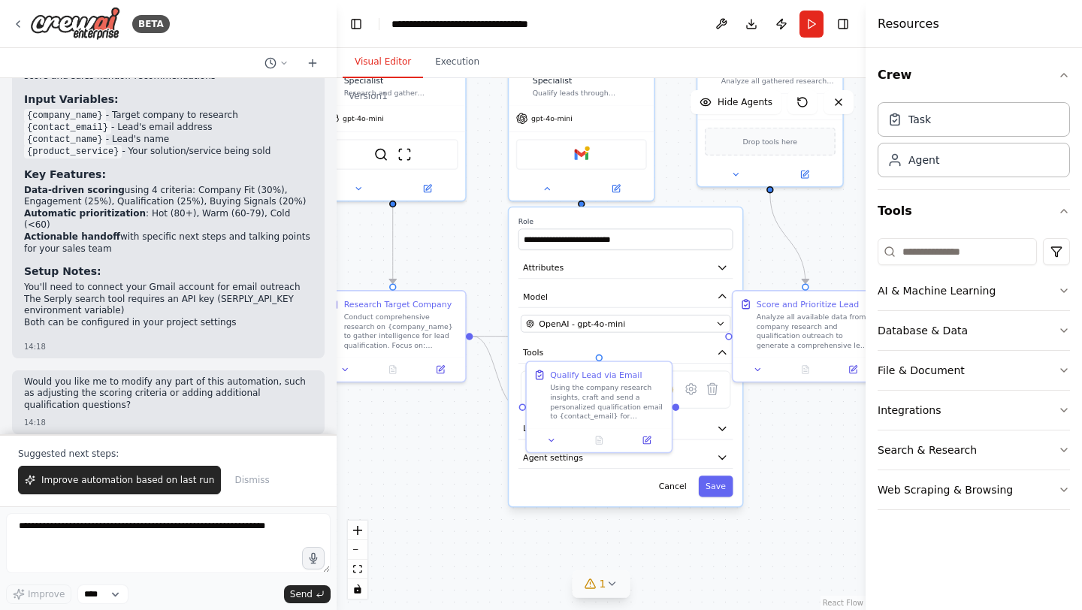
drag, startPoint x: 662, startPoint y: 257, endPoint x: 667, endPoint y: 61, distance: 196.2
click at [667, 61] on div "Visual Editor Execution Version 1 Show Tools Hide Agents .deletable-edge-delete…" at bounding box center [601, 329] width 529 height 562
click at [547, 446] on div at bounding box center [599, 438] width 145 height 24
click at [549, 443] on button at bounding box center [551, 438] width 41 height 14
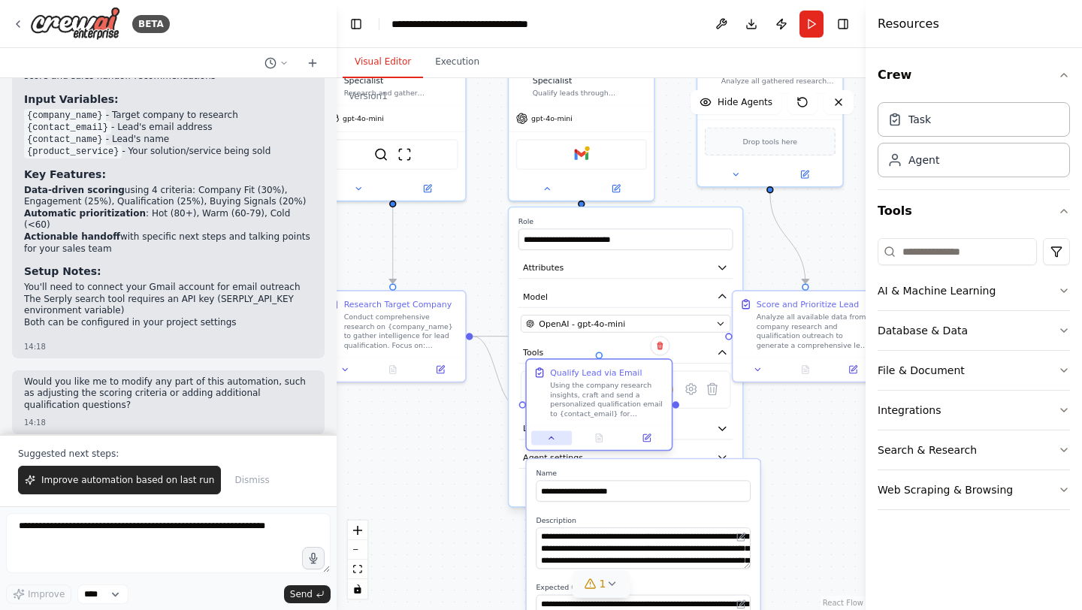
click at [549, 443] on button at bounding box center [551, 438] width 41 height 14
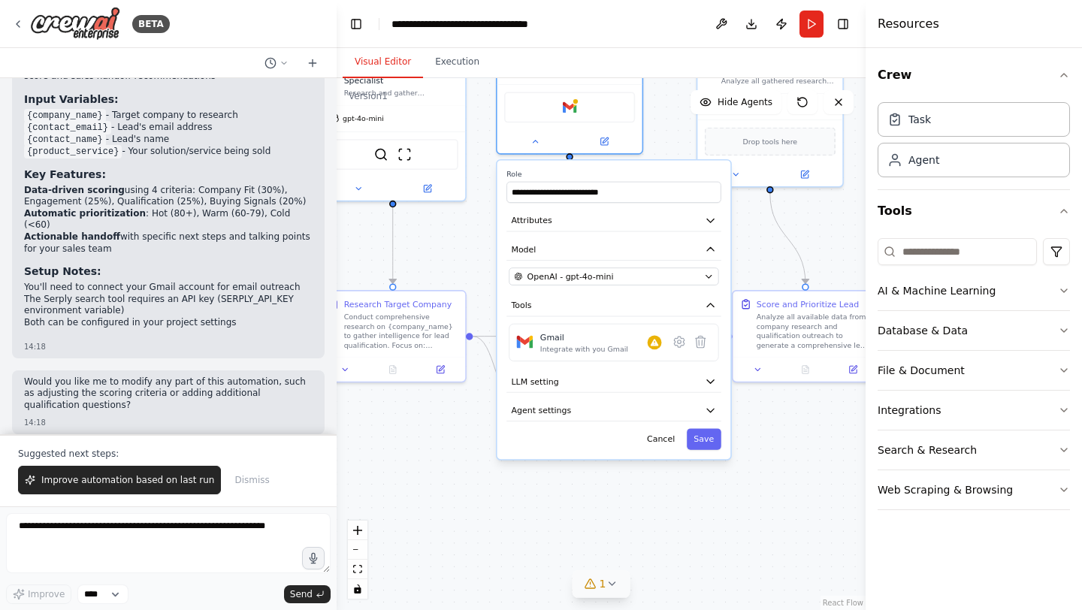
drag, startPoint x: 605, startPoint y: 202, endPoint x: 588, endPoint y: 157, distance: 48.3
click at [588, 160] on div "**********" at bounding box center [615, 309] width 234 height 299
click at [655, 339] on icon at bounding box center [655, 342] width 8 height 7
click at [680, 336] on icon at bounding box center [680, 342] width 14 height 14
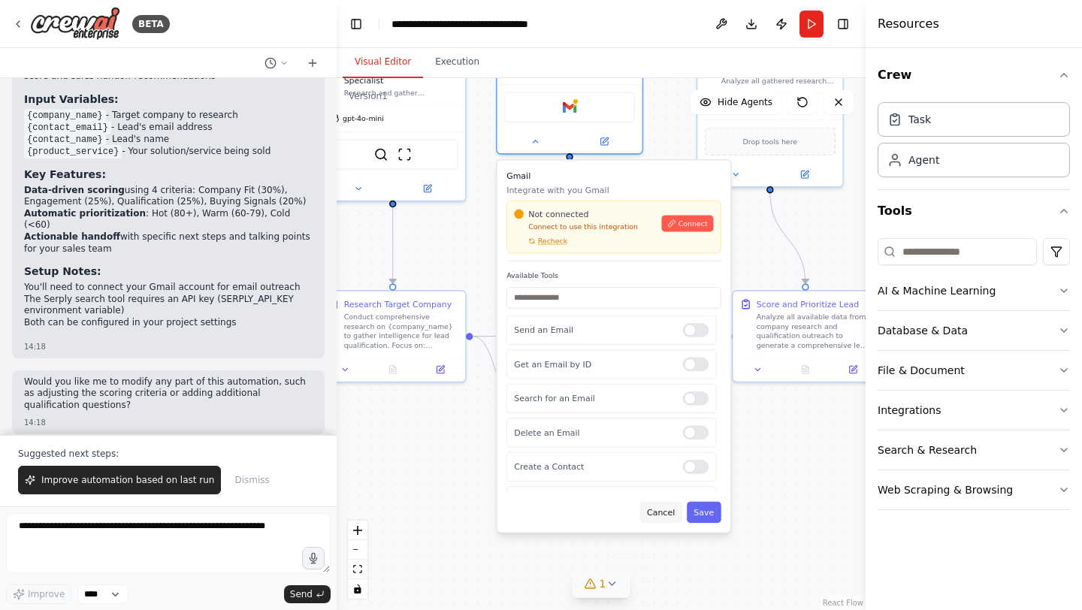
click at [666, 507] on button "Cancel" at bounding box center [661, 512] width 42 height 21
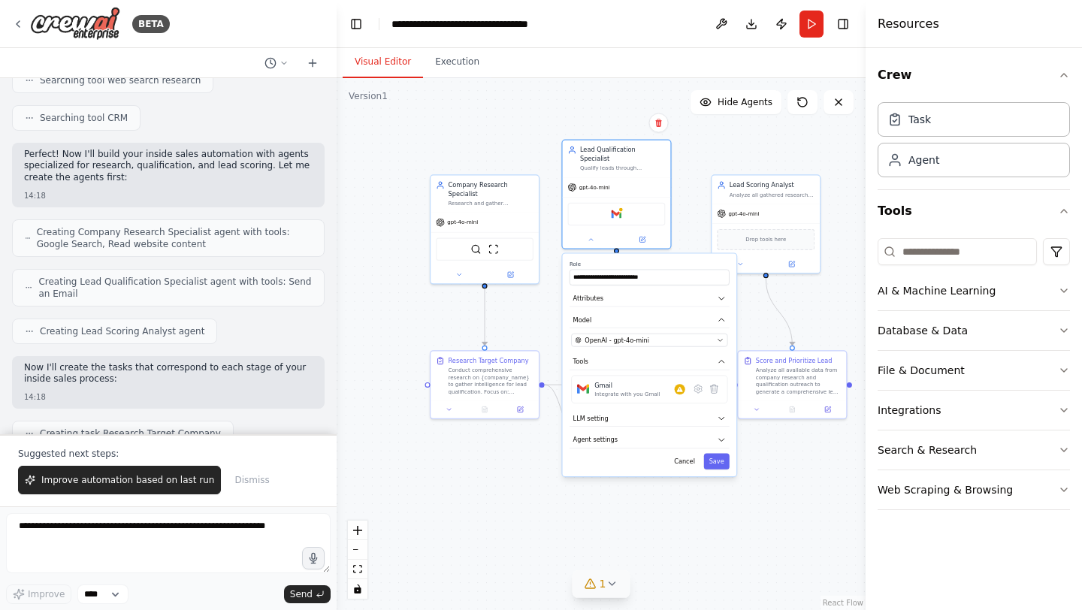
scroll to position [393, 0]
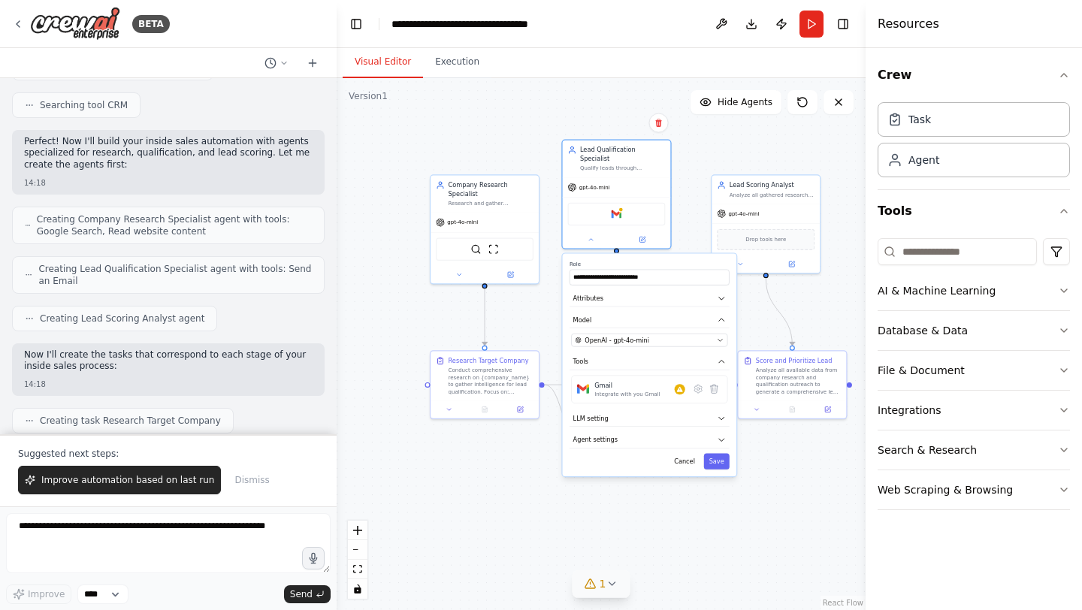
click at [685, 461] on div "**********" at bounding box center [650, 365] width 174 height 222
click at [682, 454] on button "Cancel" at bounding box center [685, 462] width 32 height 16
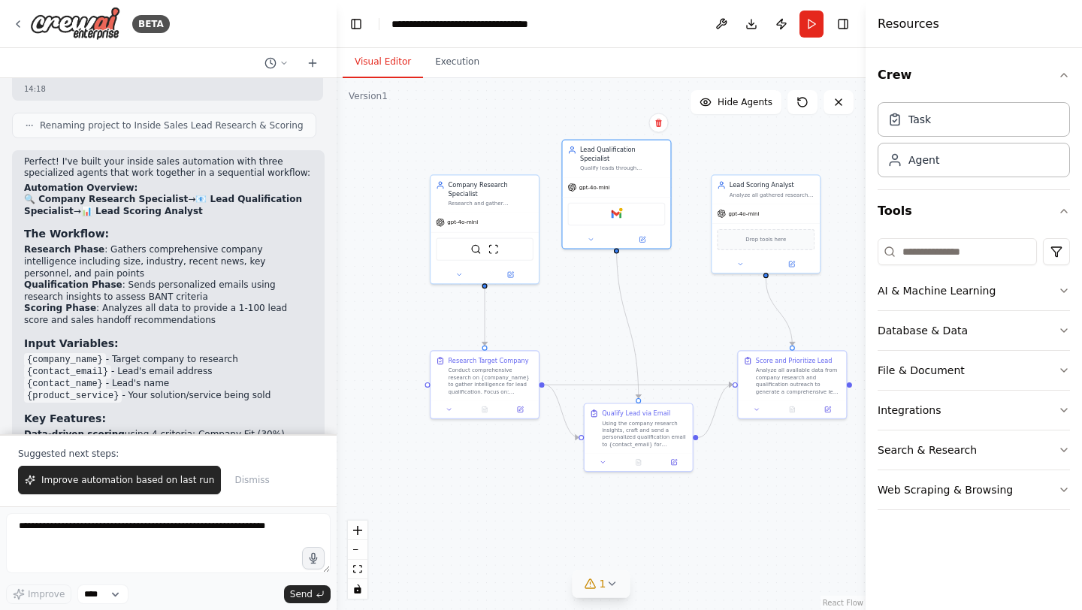
scroll to position [955, 0]
